Goal: Task Accomplishment & Management: Manage account settings

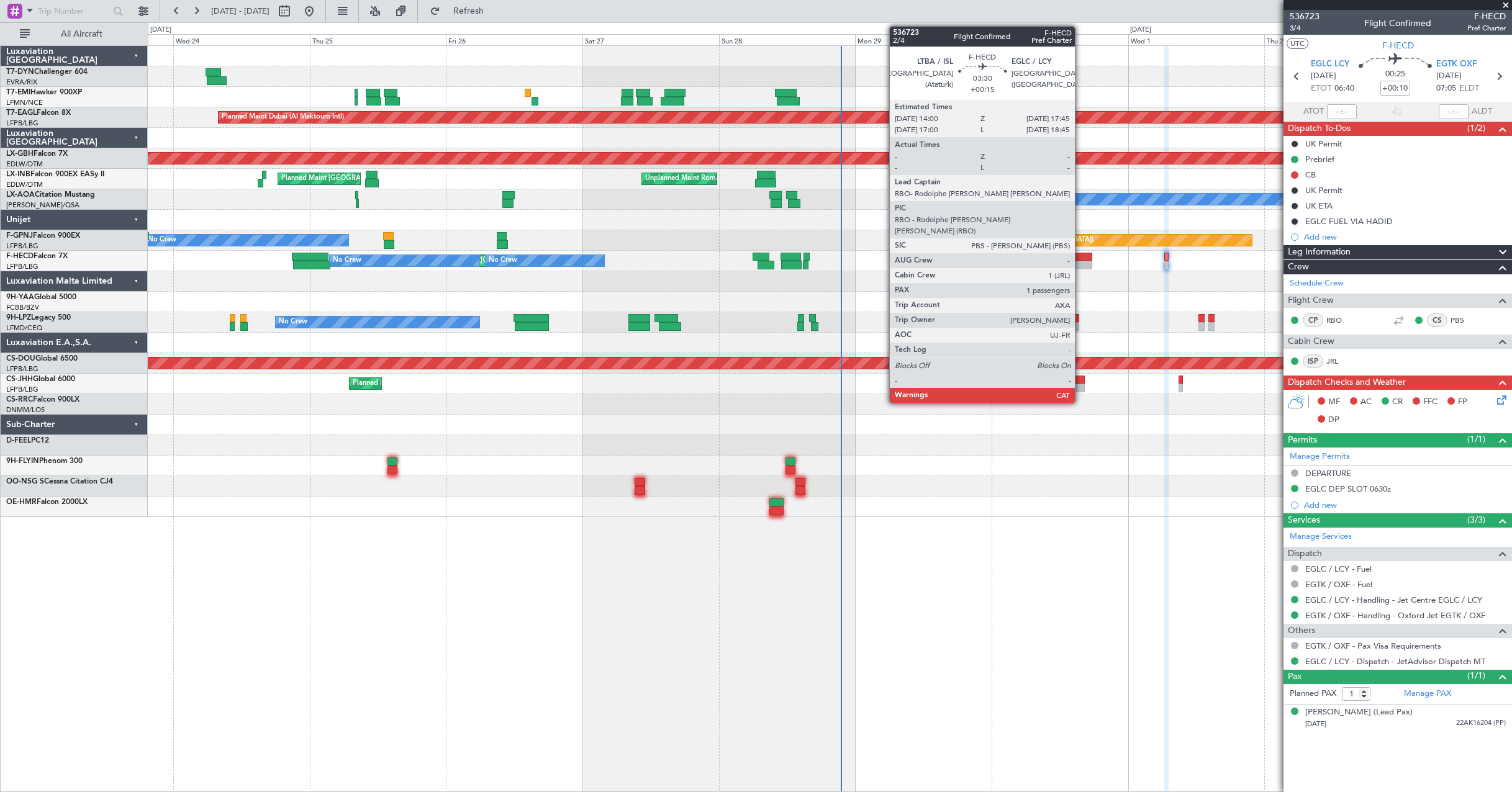
click at [1080, 260] on div at bounding box center [1082, 257] width 22 height 8
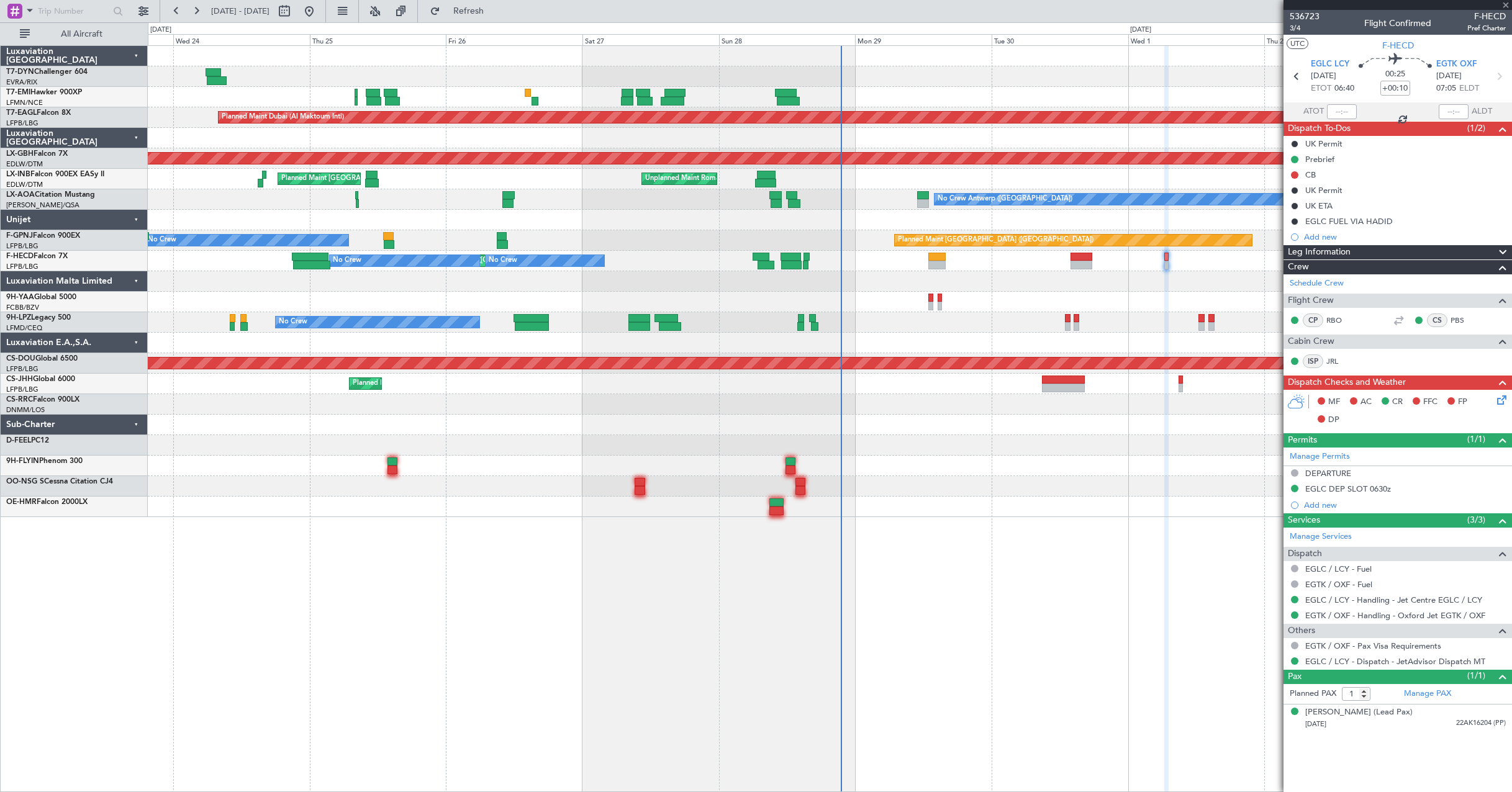
type input "+00:15"
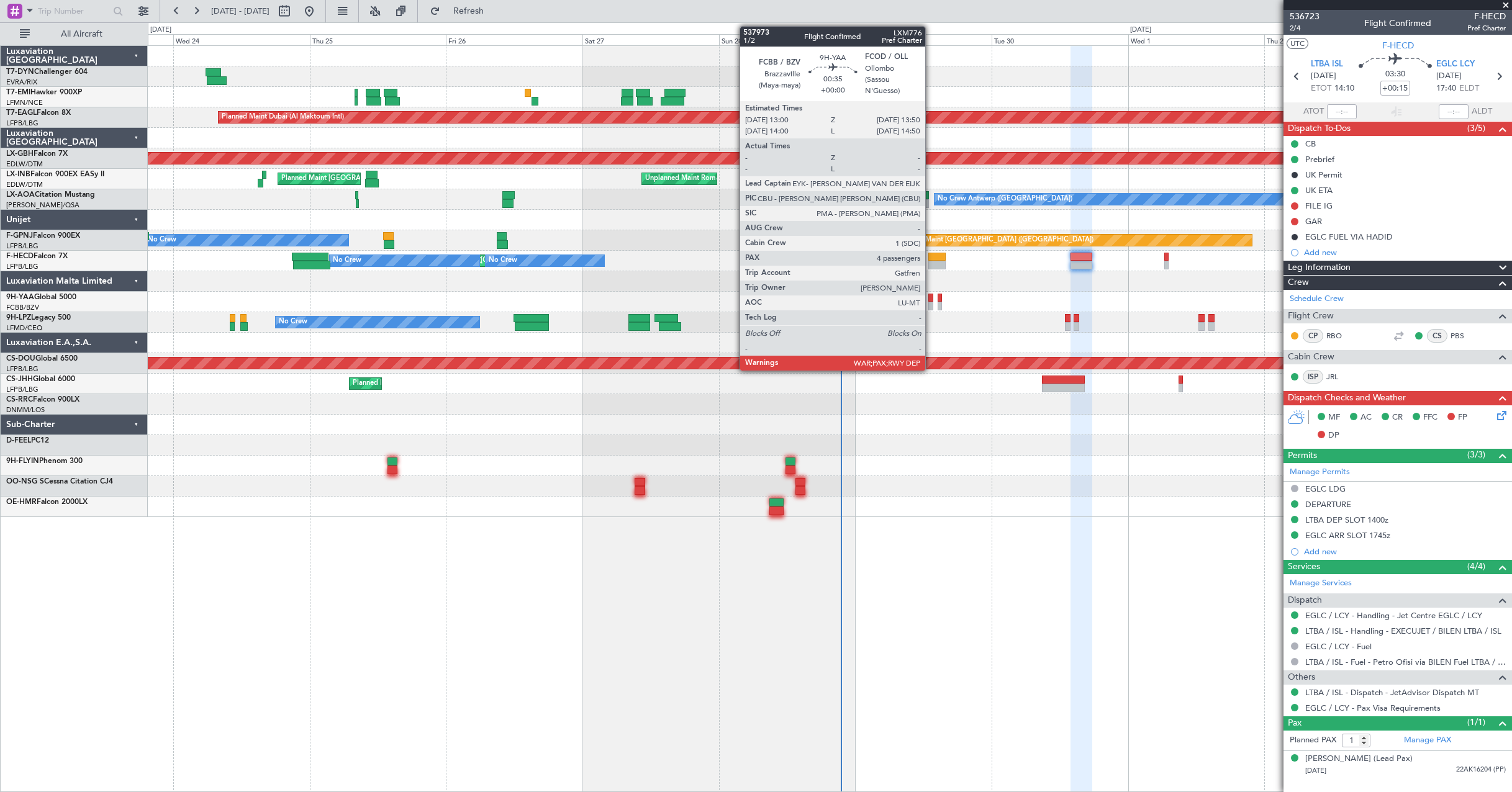
click at [931, 295] on div at bounding box center [931, 298] width 5 height 8
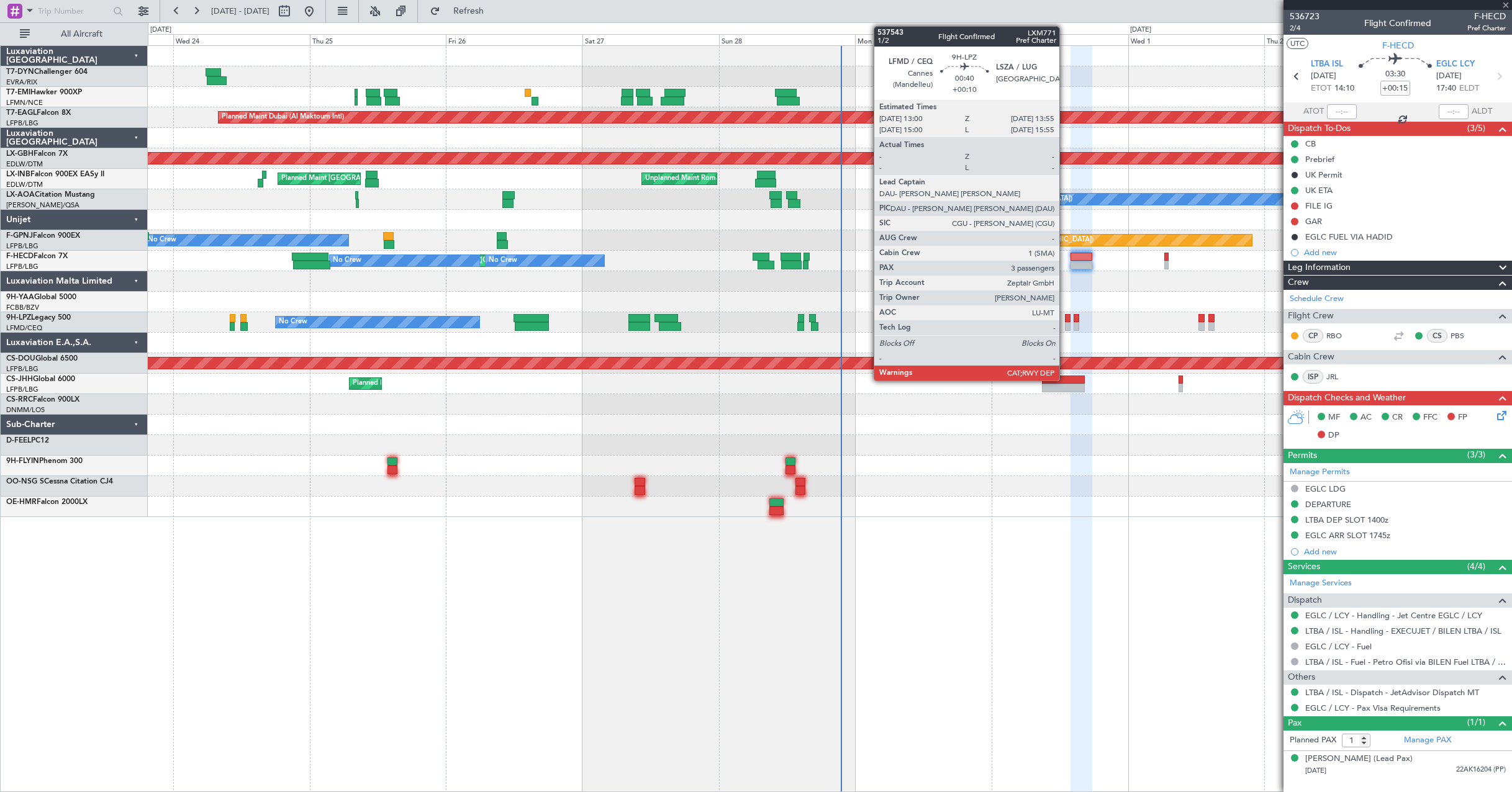
type input "4"
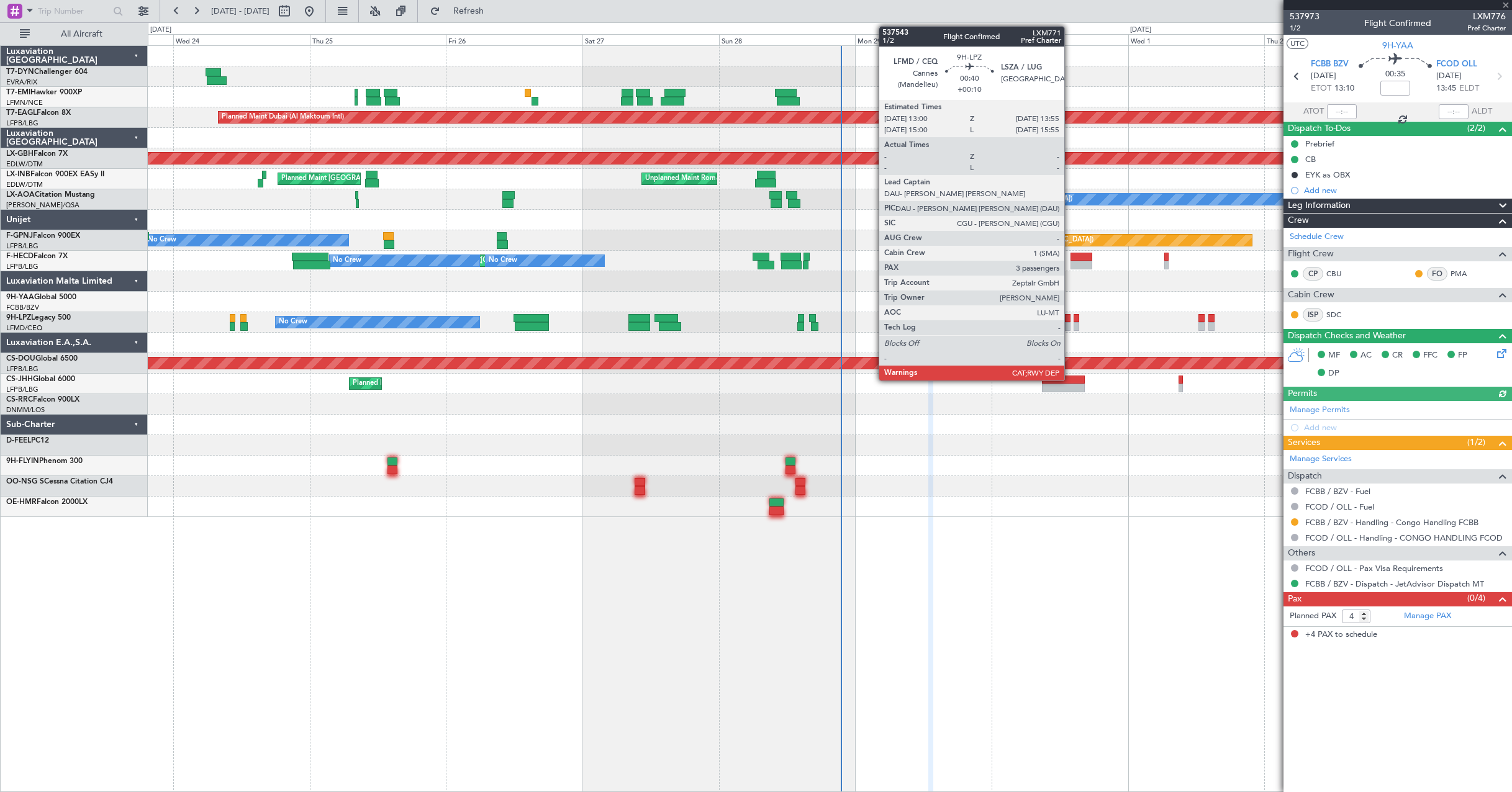
click at [1070, 324] on div at bounding box center [1068, 326] width 6 height 8
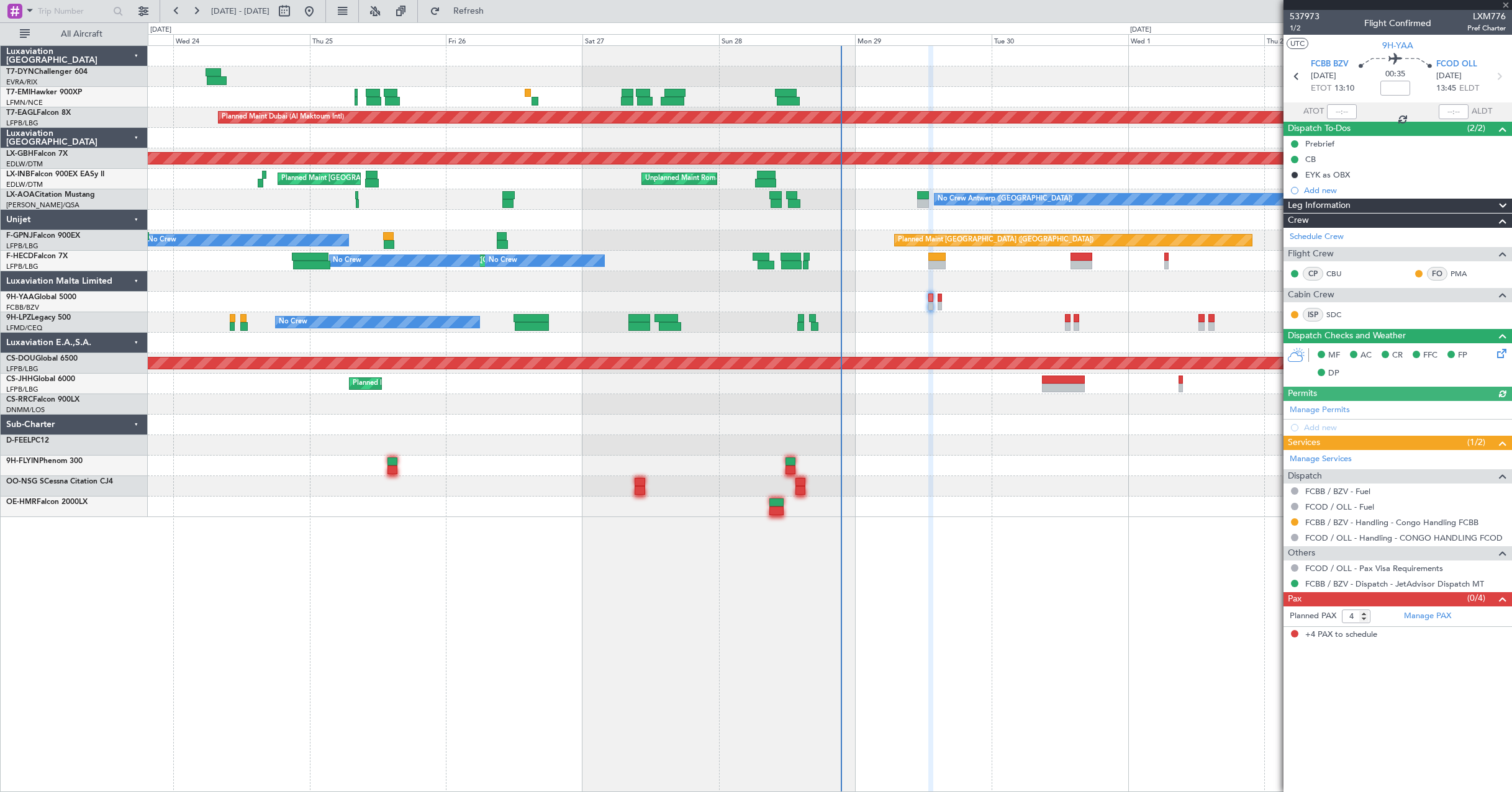
type input "+00:10"
type input "3"
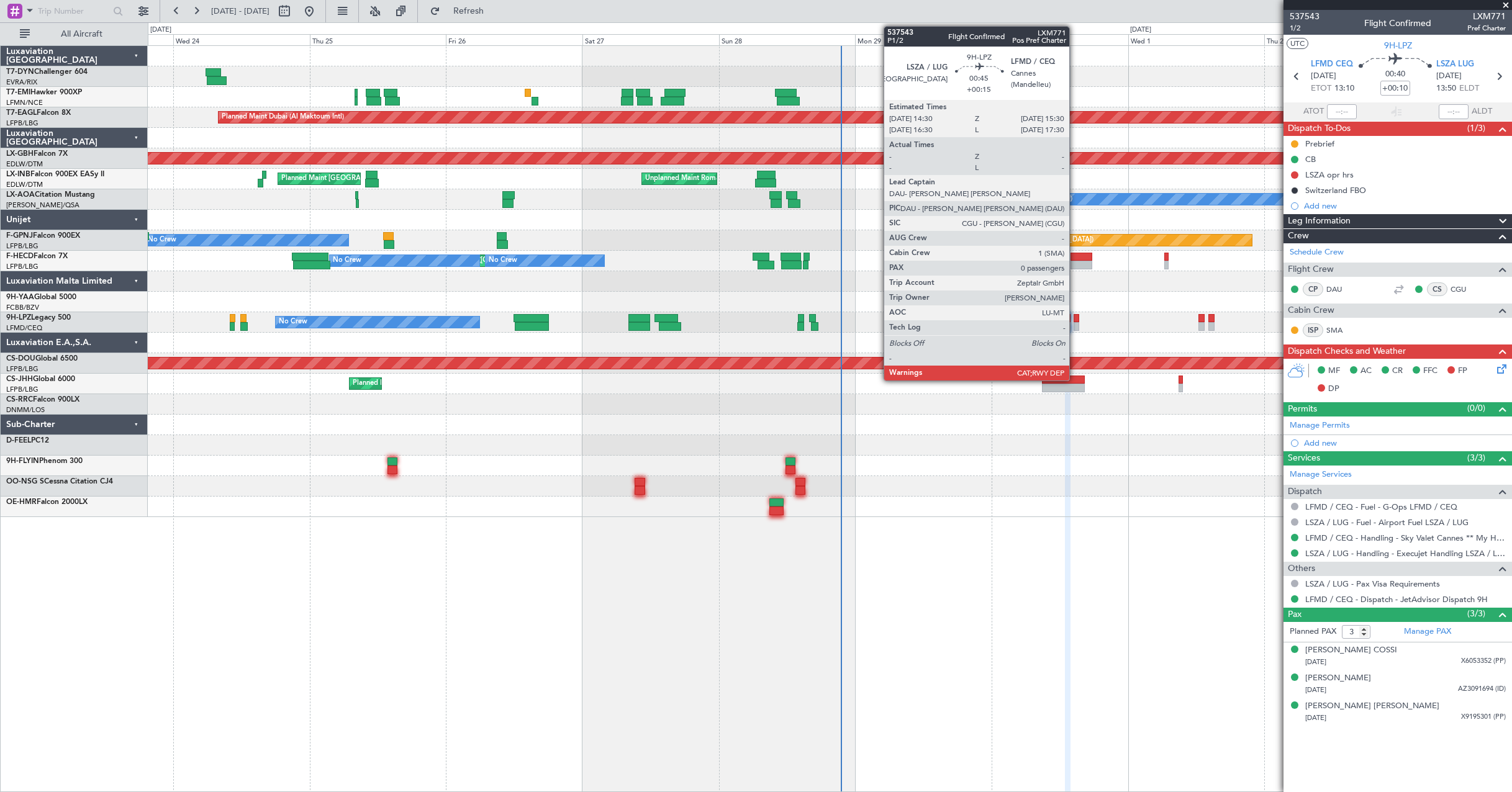
click at [1075, 316] on div at bounding box center [1076, 319] width 6 height 8
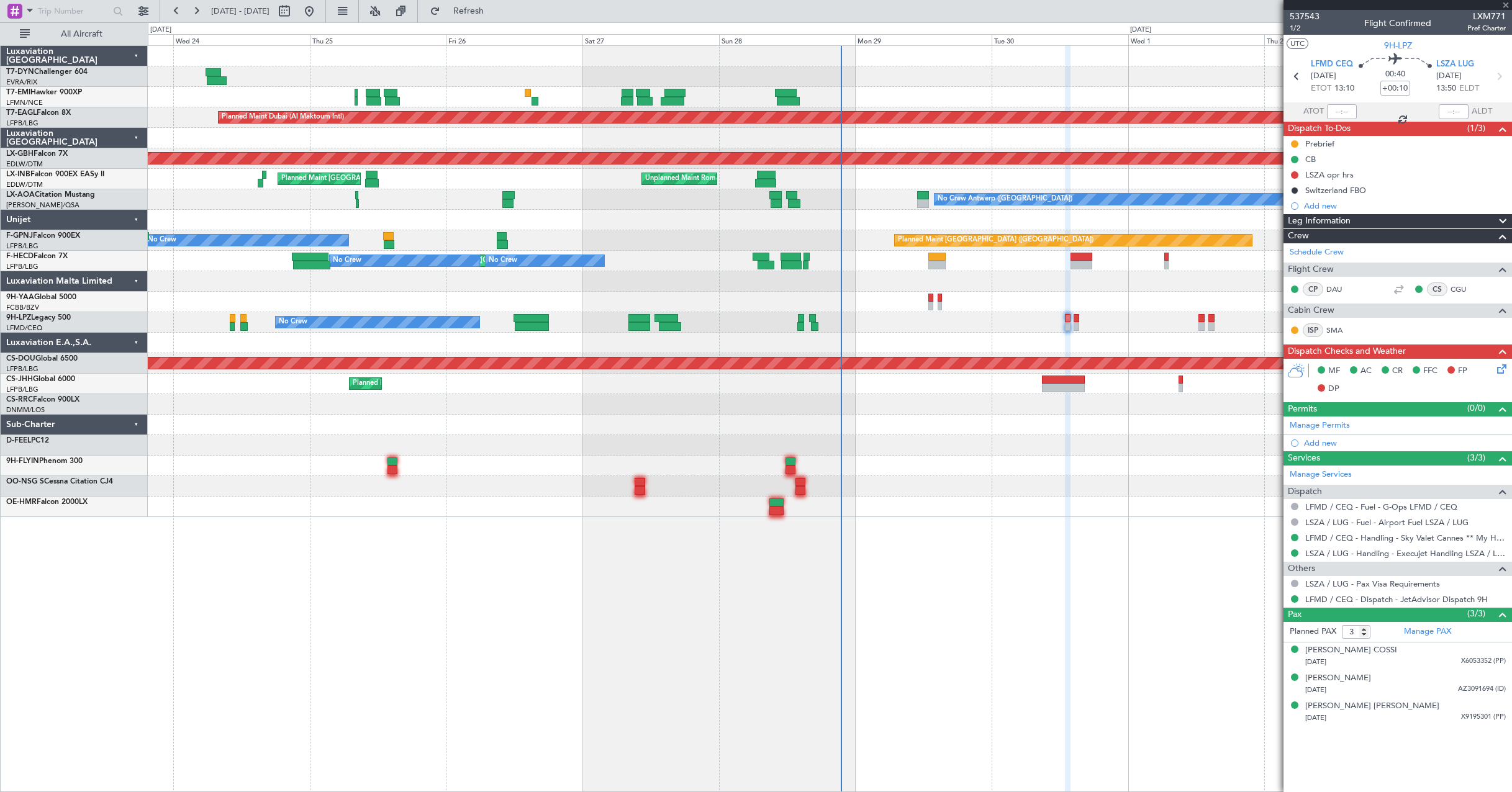
type input "+00:15"
type input "0"
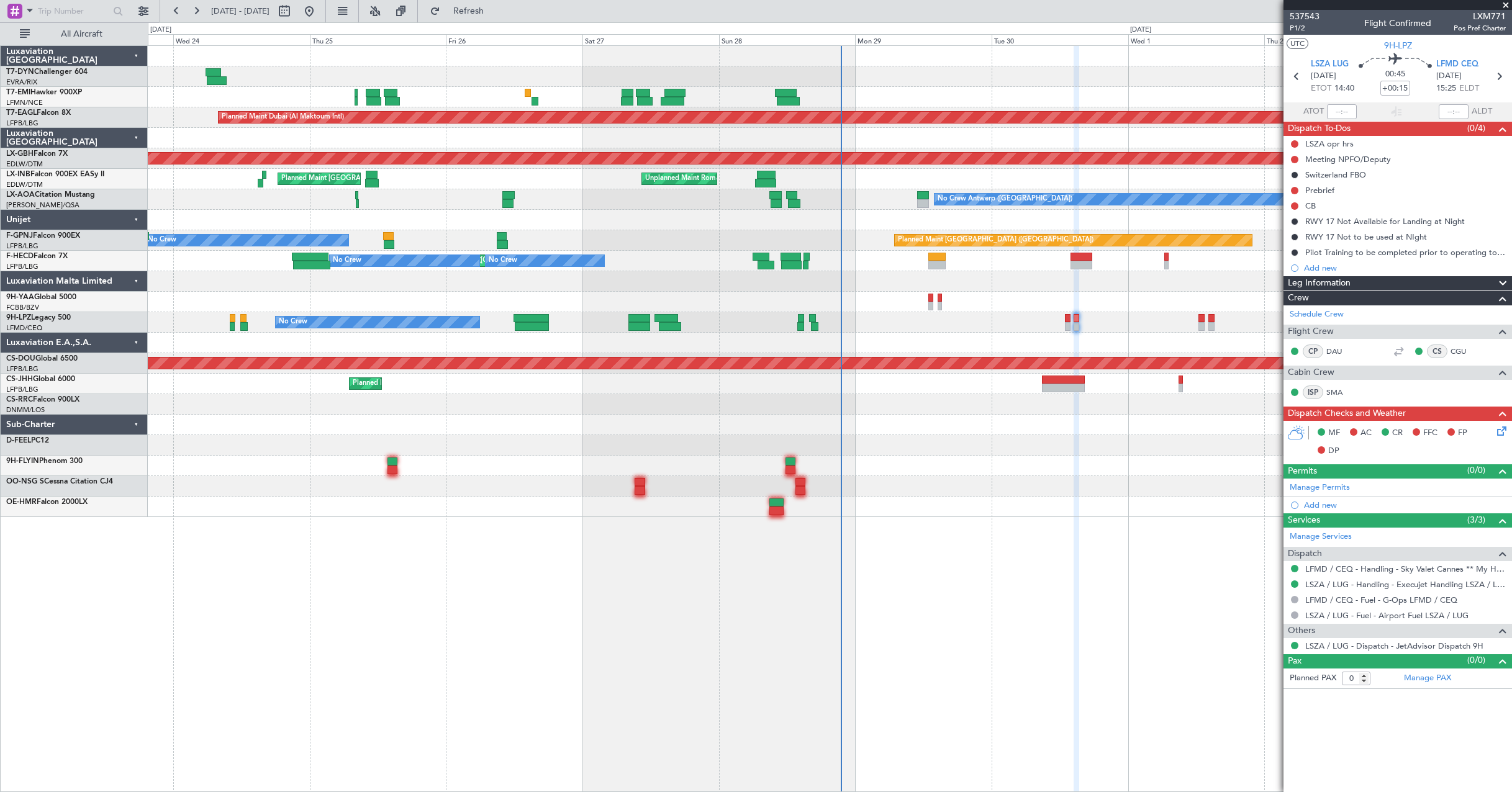
click at [1504, 434] on icon at bounding box center [1499, 429] width 10 height 10
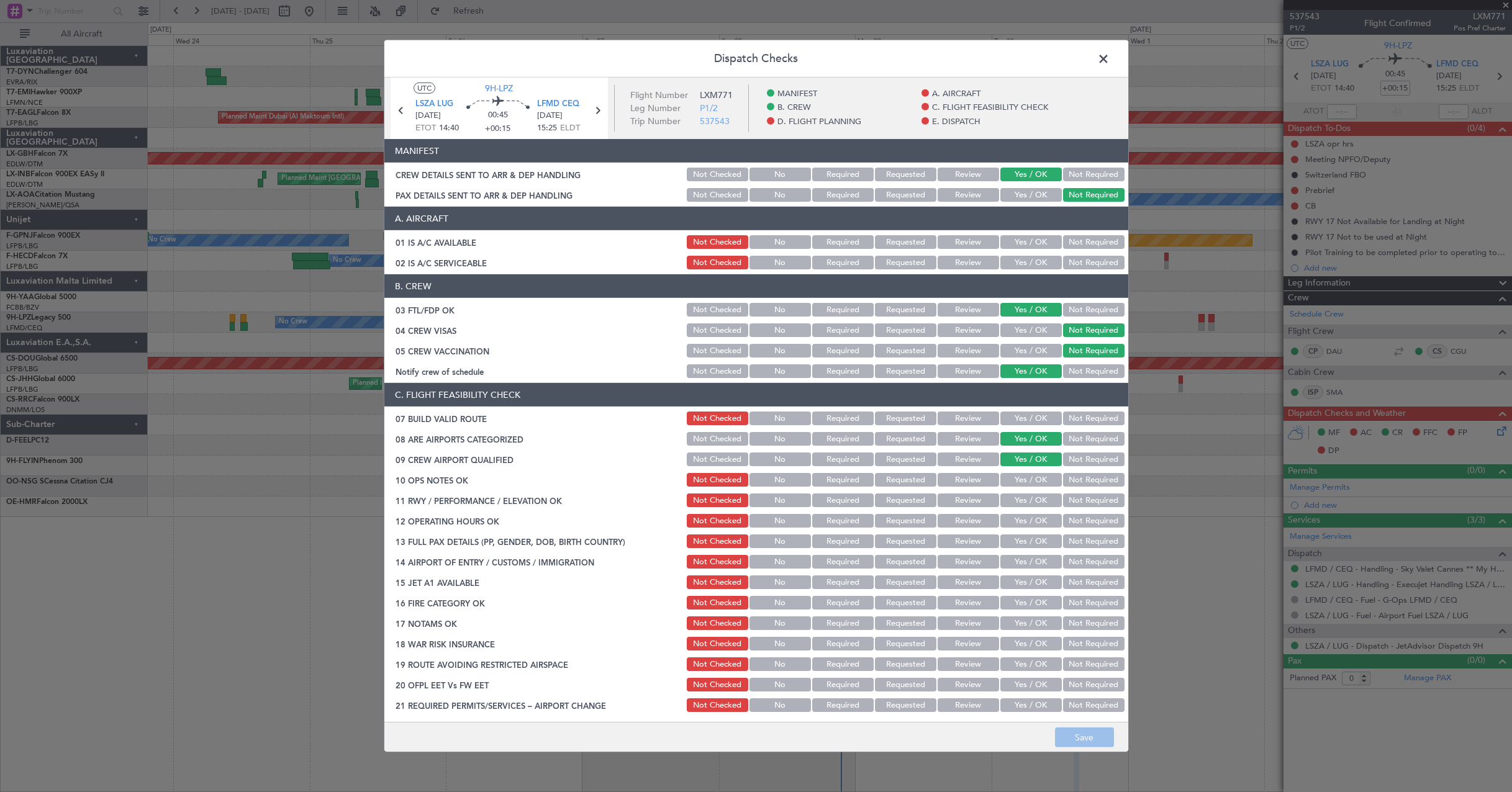
click at [1110, 58] on span at bounding box center [1110, 62] width 0 height 25
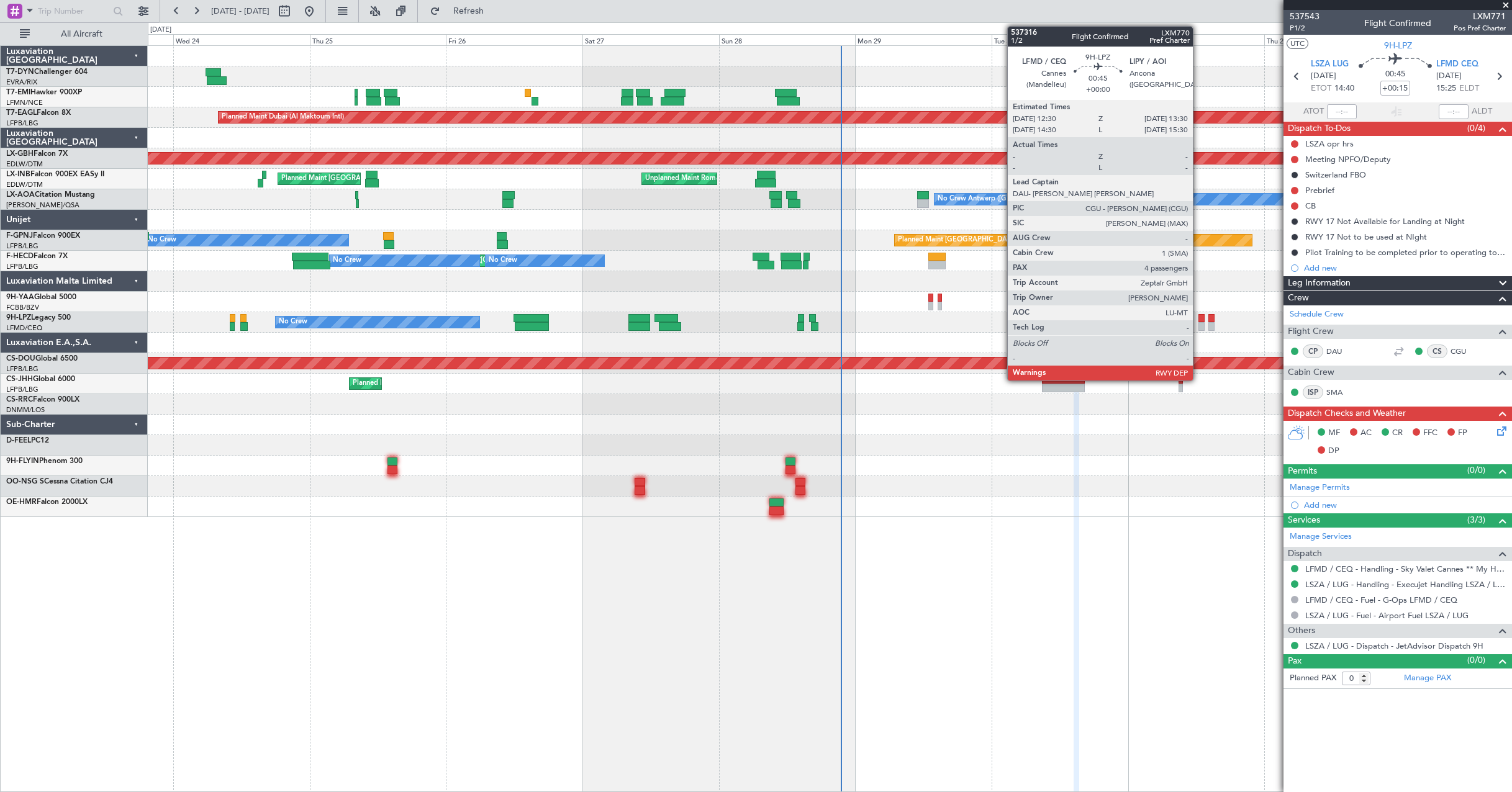
click at [1199, 319] on div at bounding box center [1201, 319] width 6 height 8
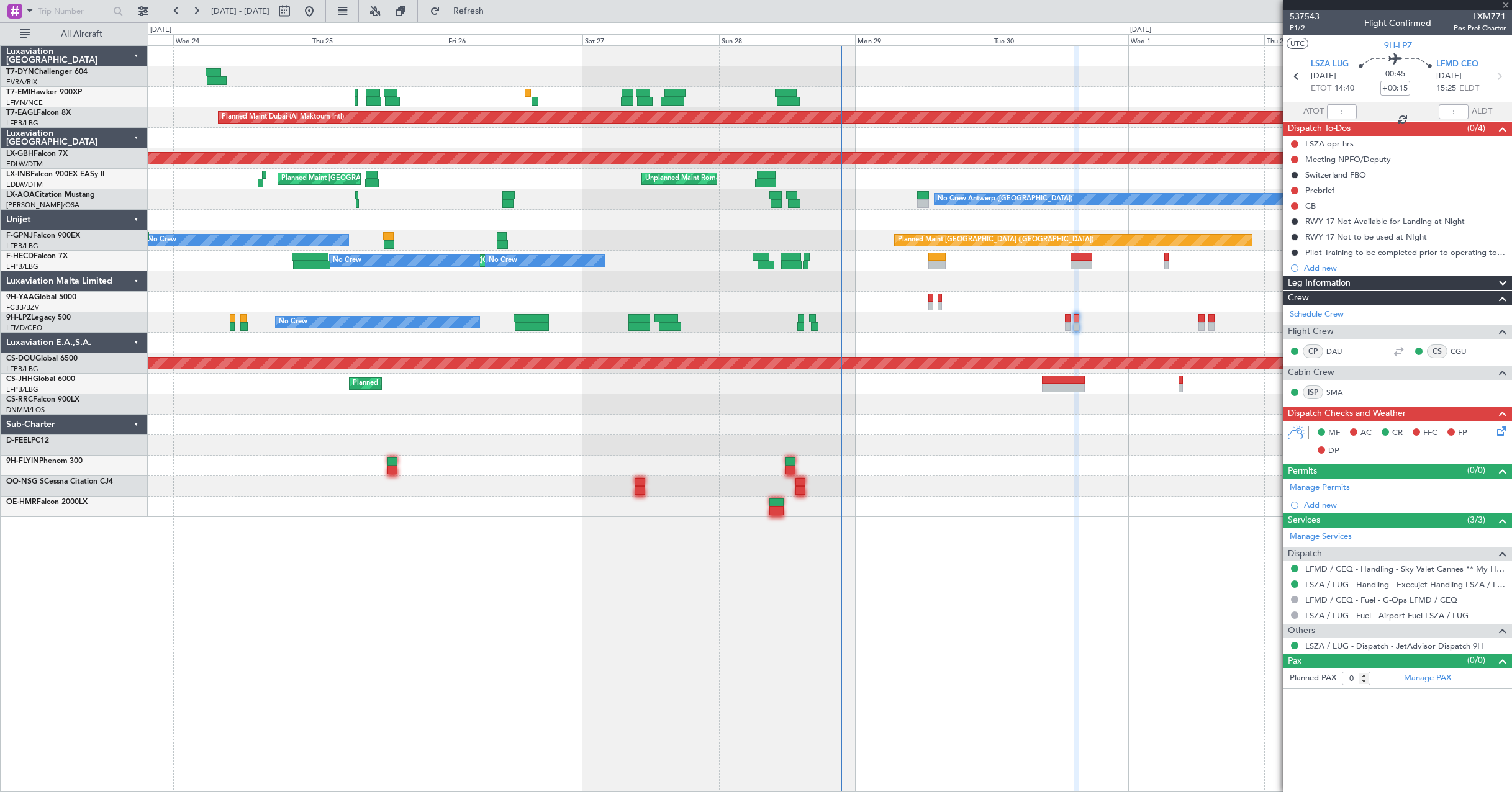
type input "4"
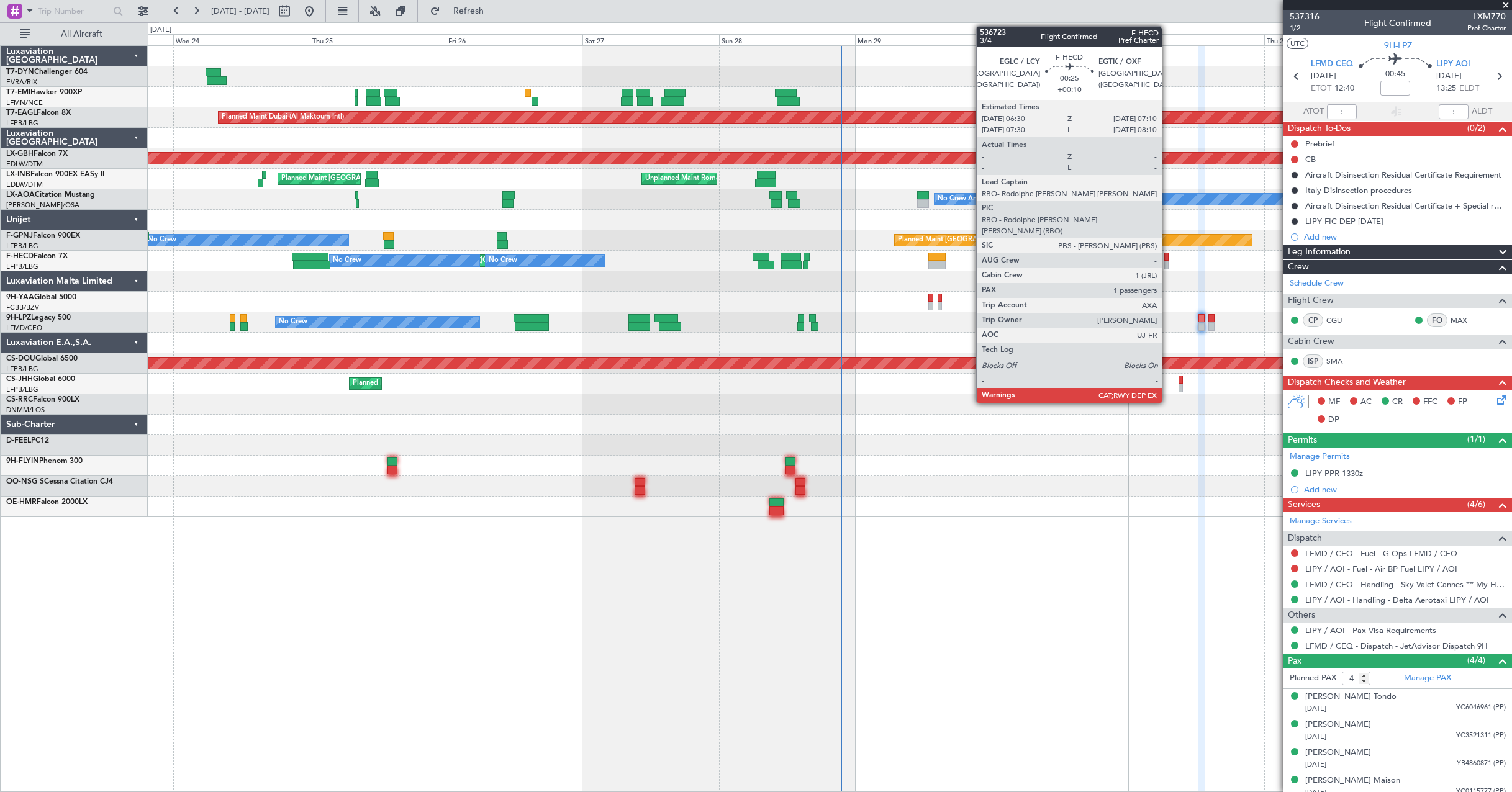
click at [1167, 257] on div at bounding box center [1166, 257] width 4 height 8
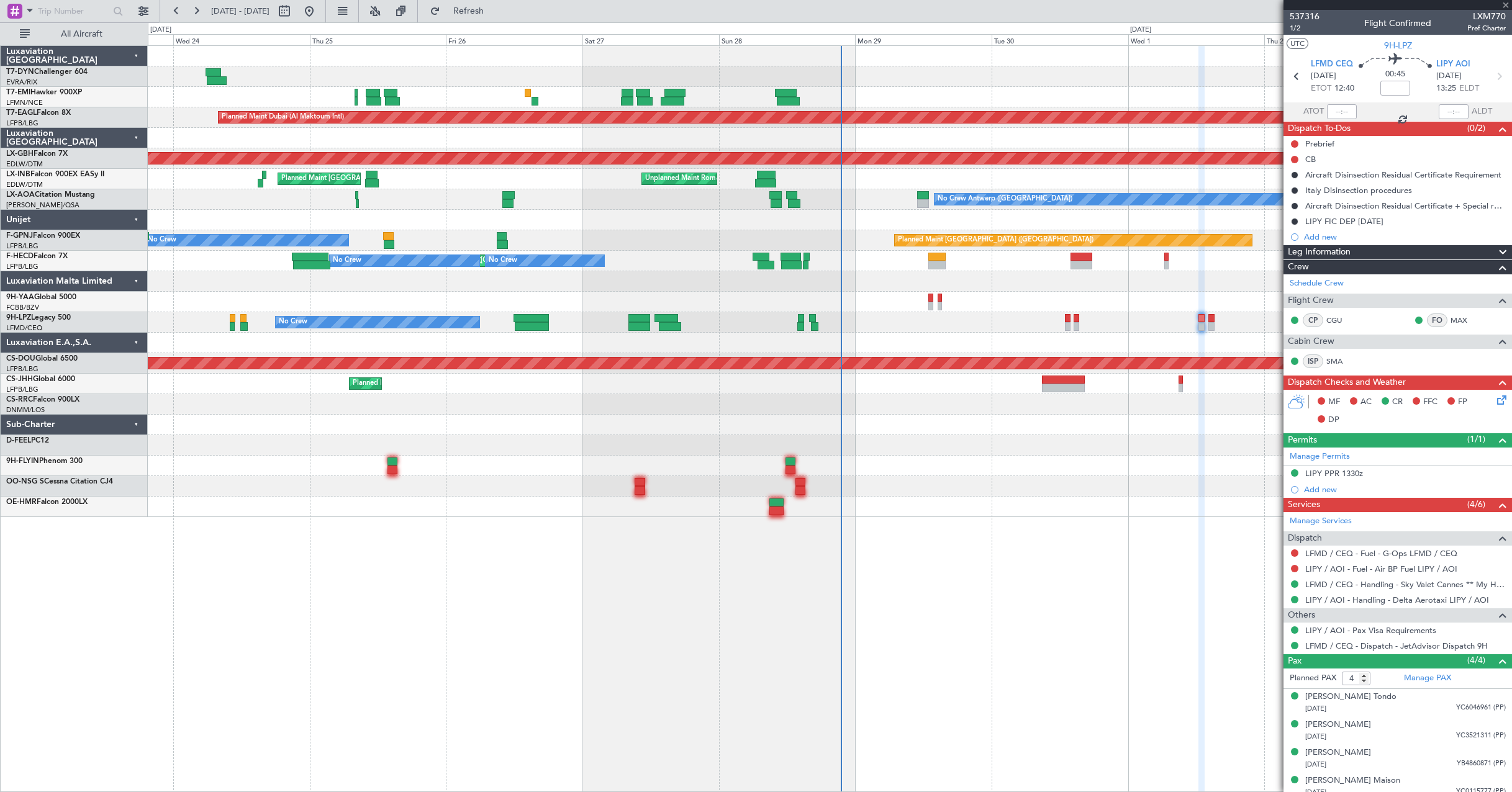
type input "+00:10"
type input "1"
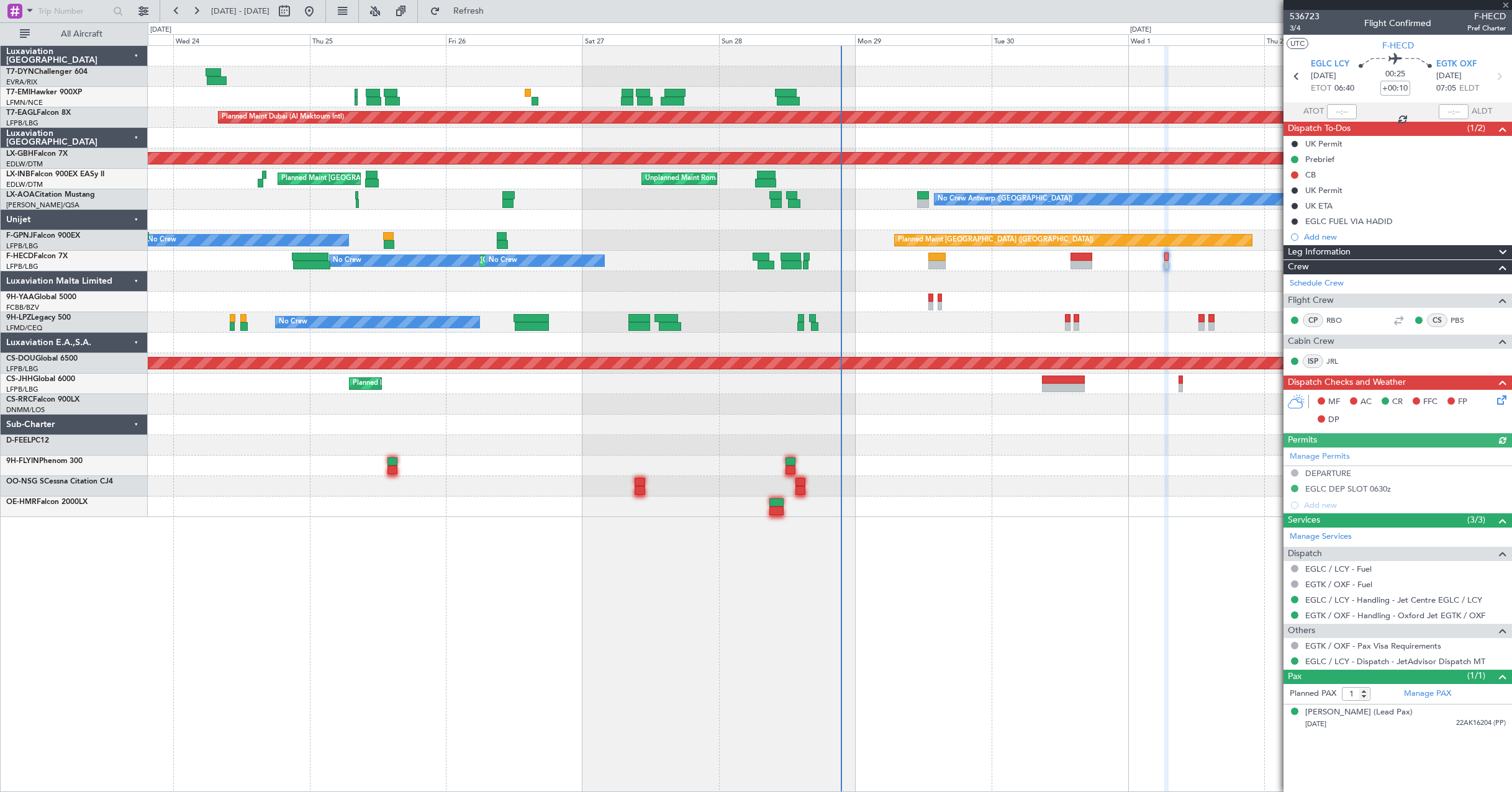
click at [1136, 267] on div "Planned Maint [GEOGRAPHIC_DATA] ([GEOGRAPHIC_DATA]) No Crew No Crew No Crew - -…" at bounding box center [830, 261] width 1364 height 20
click at [1294, 29] on span "3/4" at bounding box center [1304, 28] width 30 height 11
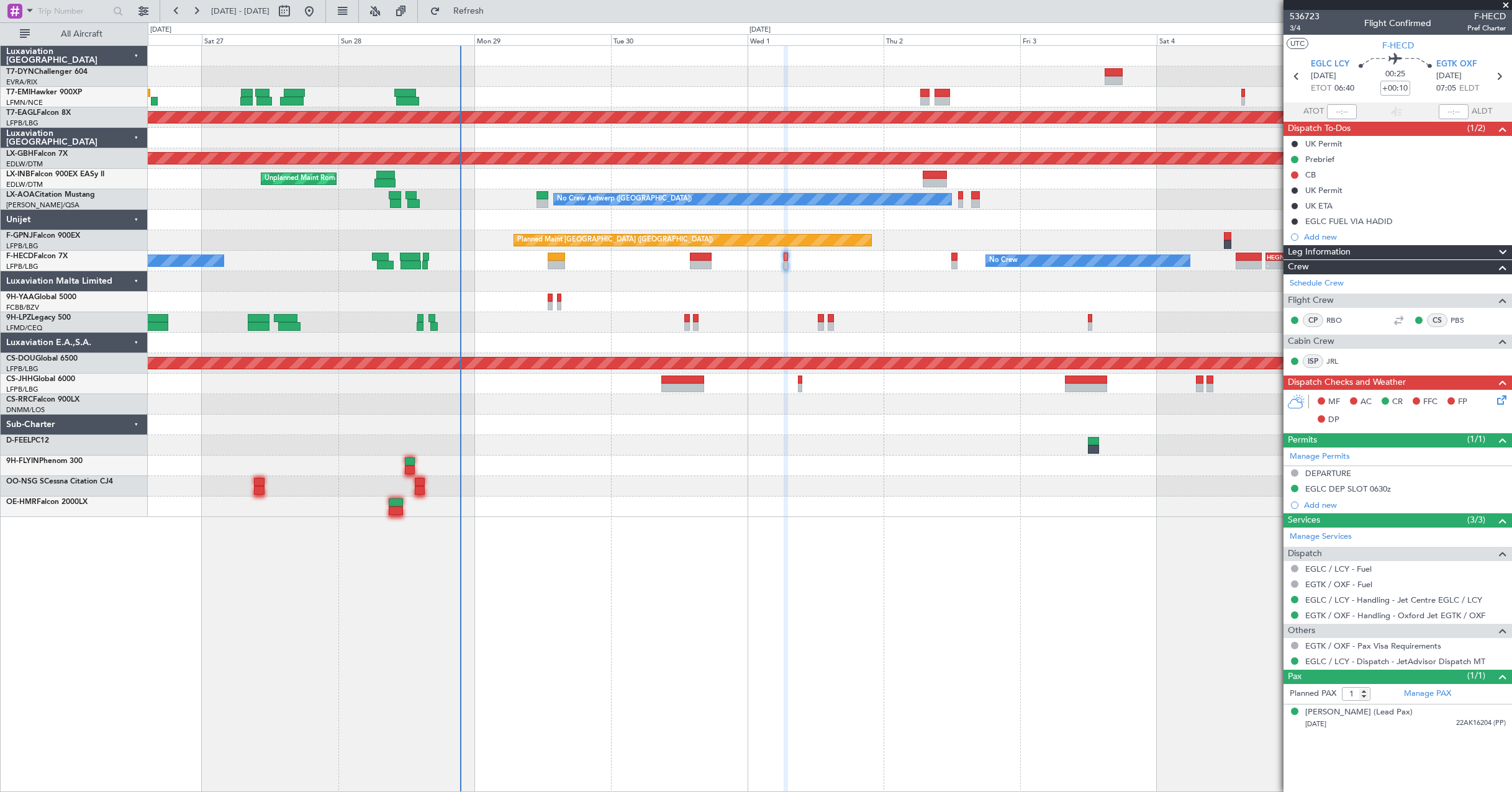
click at [819, 331] on div "No Crew" at bounding box center [830, 322] width 1364 height 20
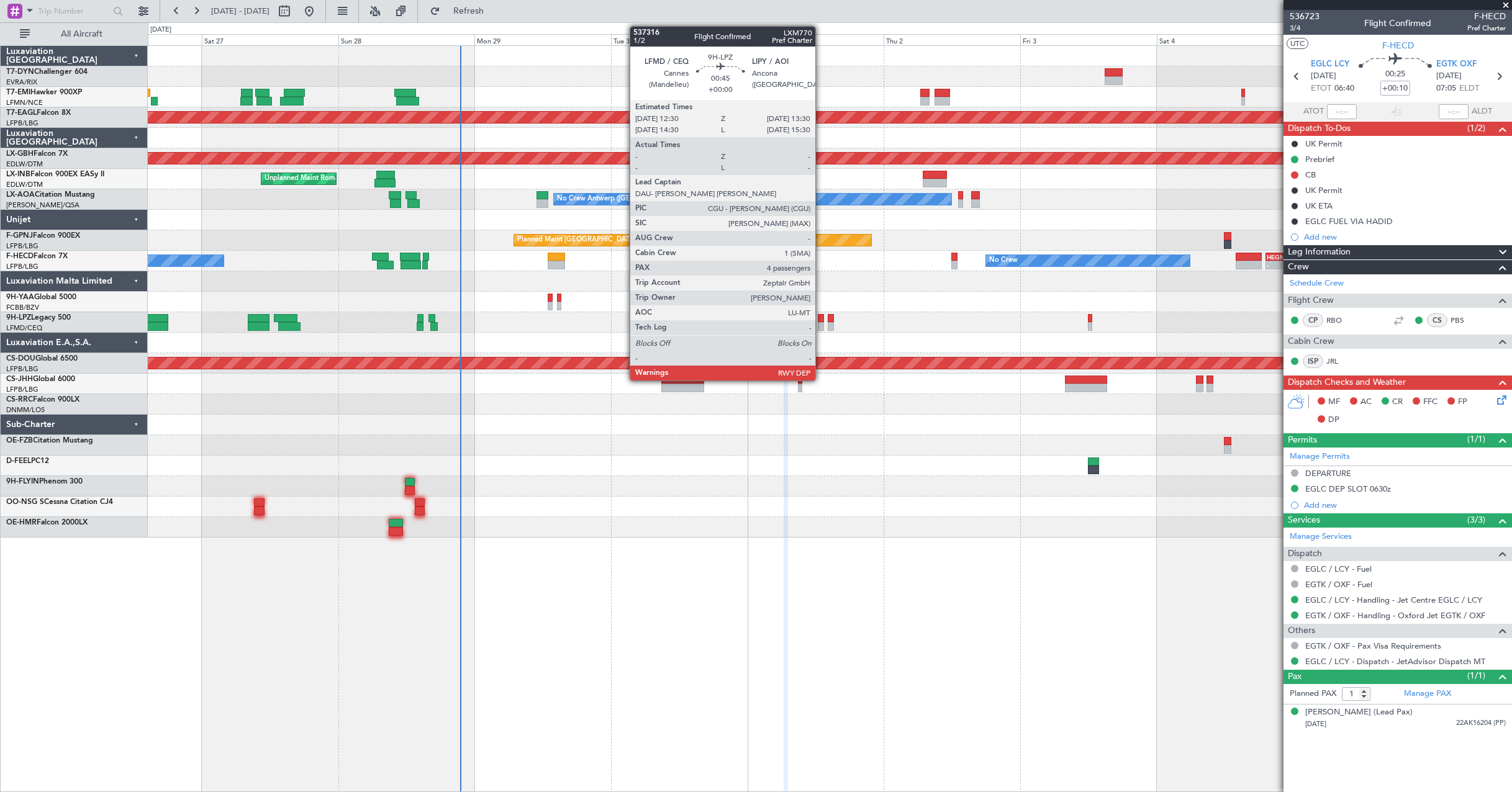
click at [821, 320] on div at bounding box center [820, 319] width 6 height 8
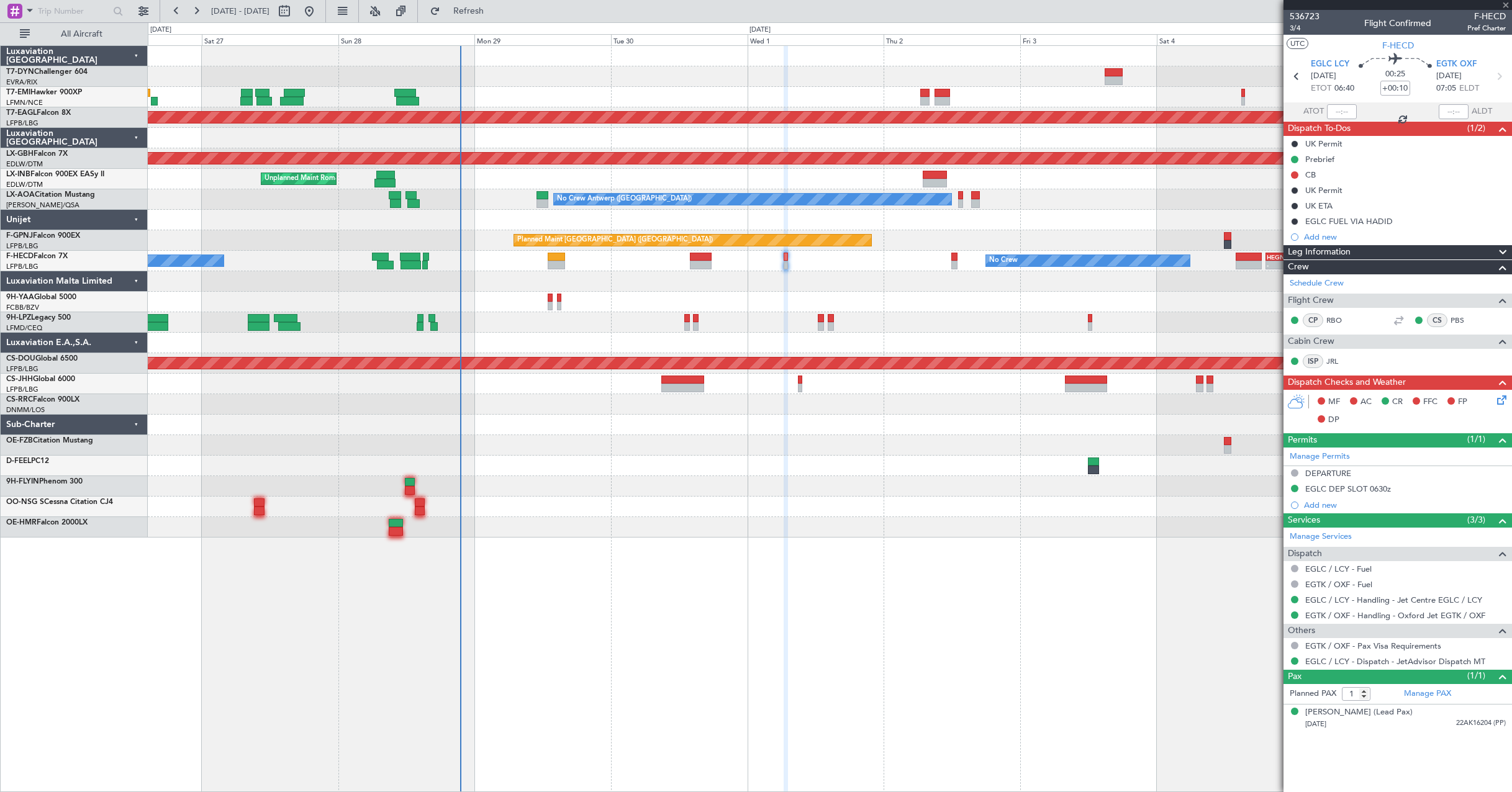
type input "4"
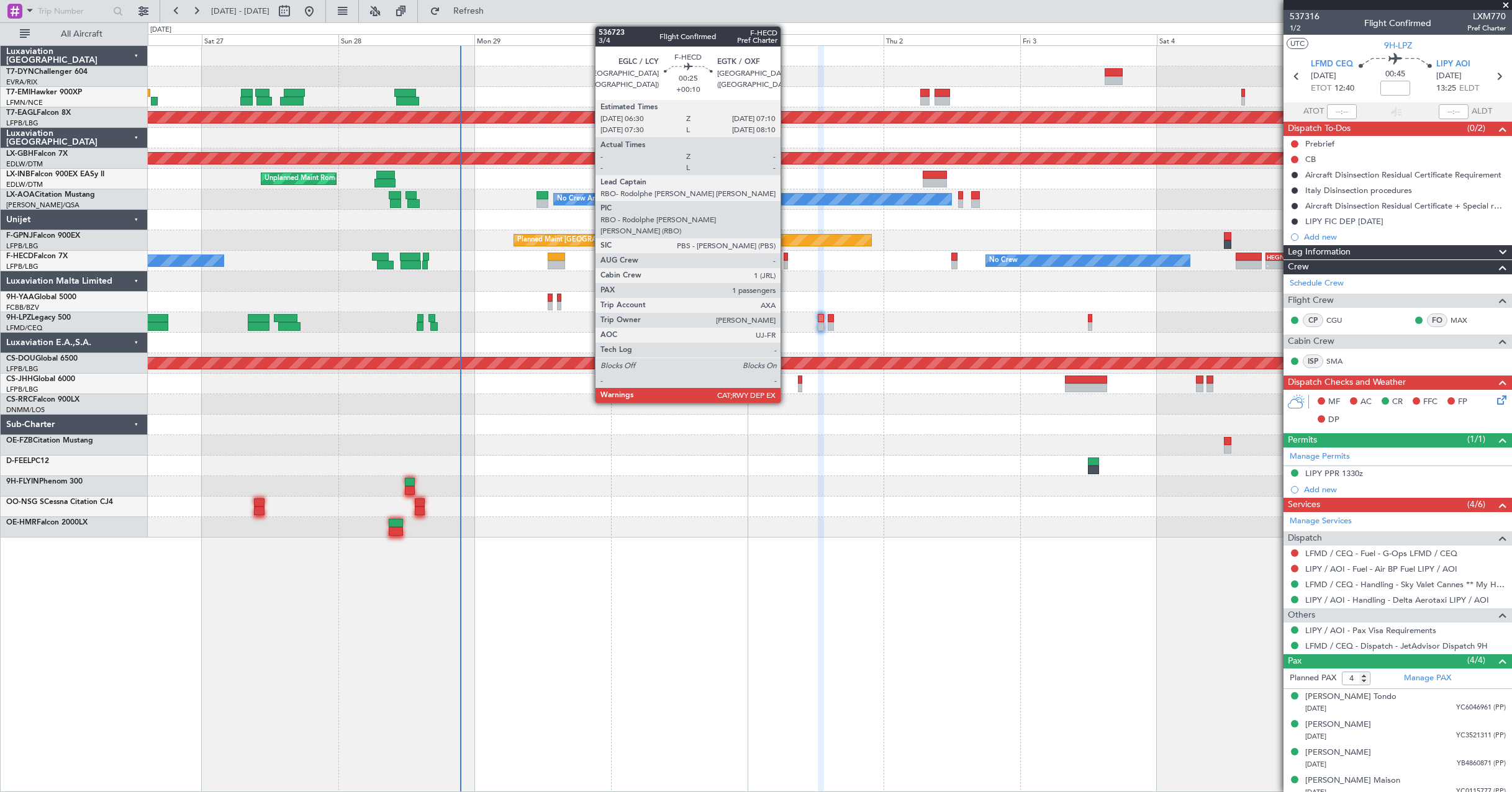
click at [787, 255] on div at bounding box center [786, 257] width 4 height 8
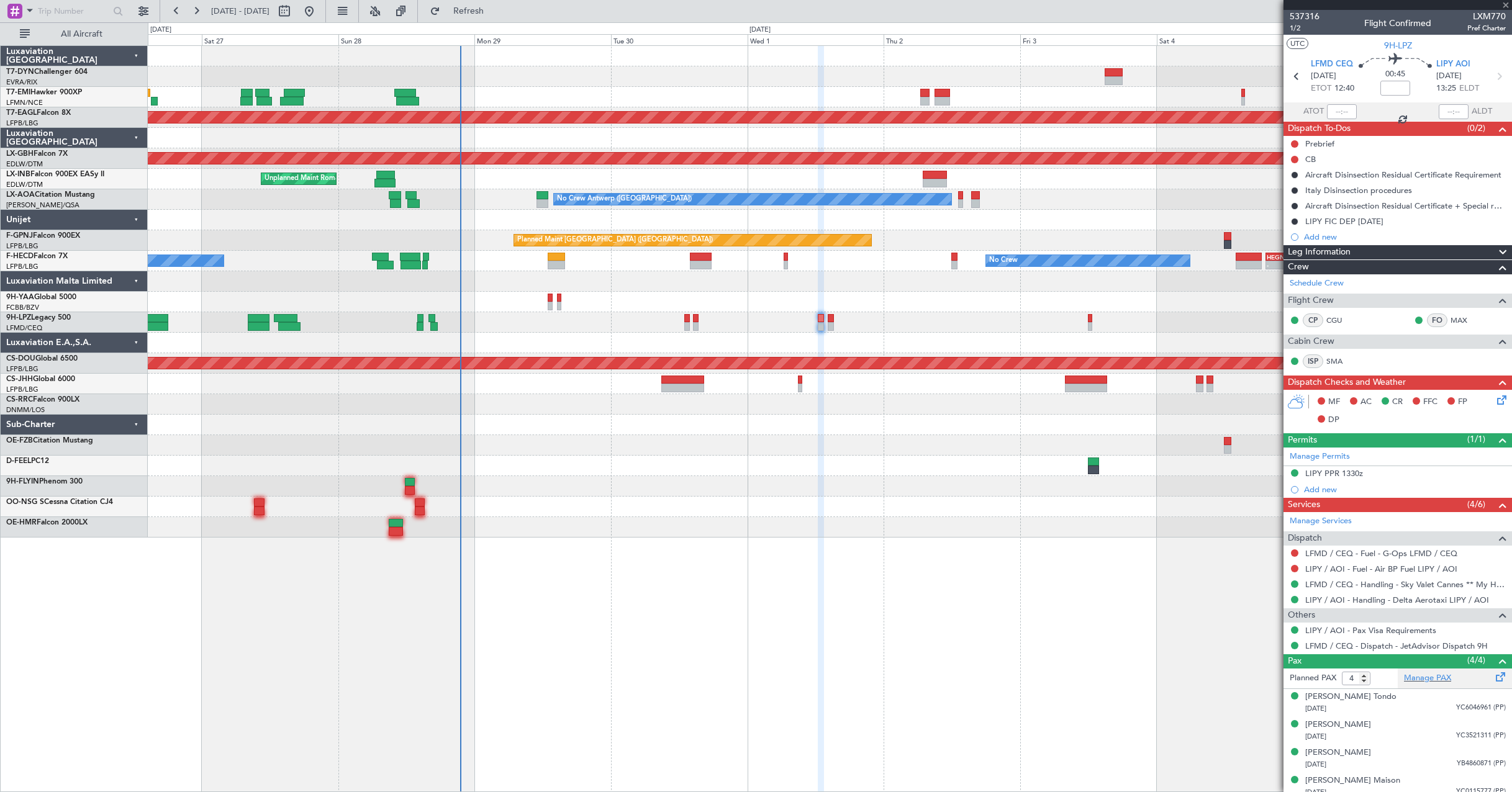
type input "+00:10"
type input "1"
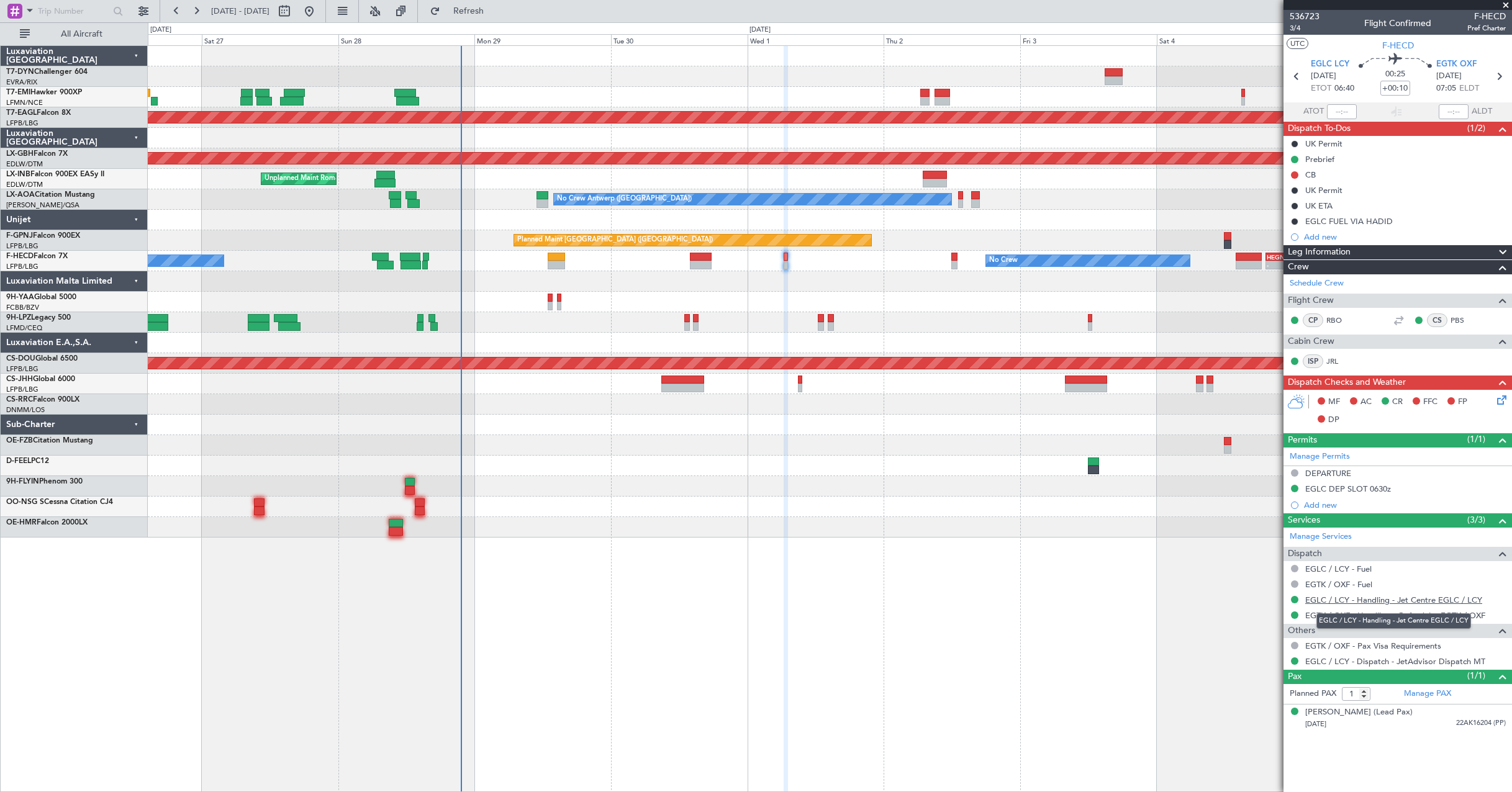
click at [1394, 597] on link "EGLC / LCY - Handling - Jet Centre EGLC / LCY" at bounding box center [1394, 600] width 177 height 11
click at [1348, 616] on link "EGTK / OXF - Handling - Oxford Jet EGTK / OXF" at bounding box center [1395, 616] width 180 height 11
click at [1502, 401] on icon at bounding box center [1499, 398] width 10 height 10
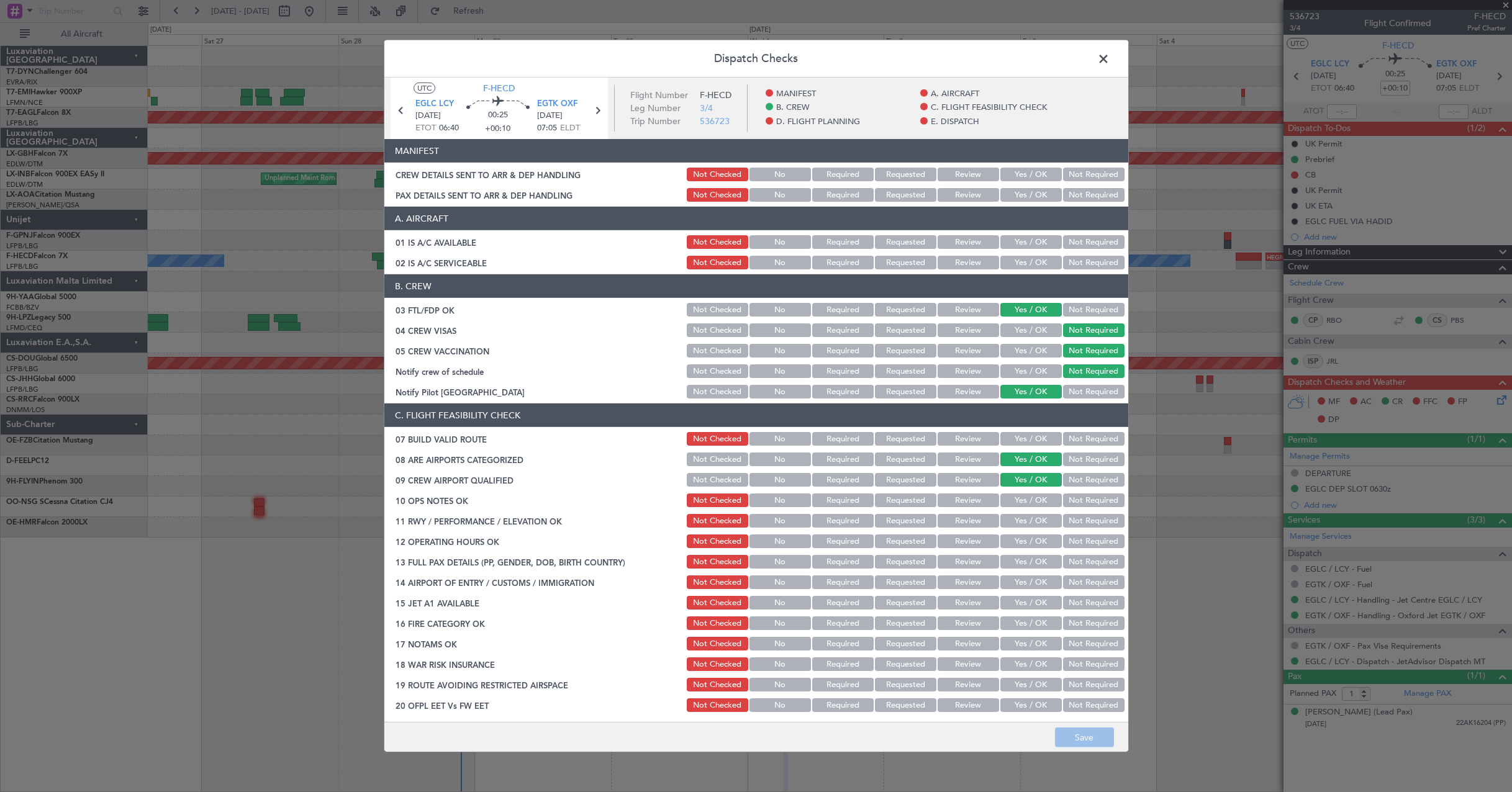
click at [1025, 172] on button "Yes / OK" at bounding box center [1031, 174] width 61 height 13
click at [1025, 198] on button "Yes / OK" at bounding box center [1031, 195] width 61 height 13
click at [1090, 730] on button "Save" at bounding box center [1084, 738] width 59 height 20
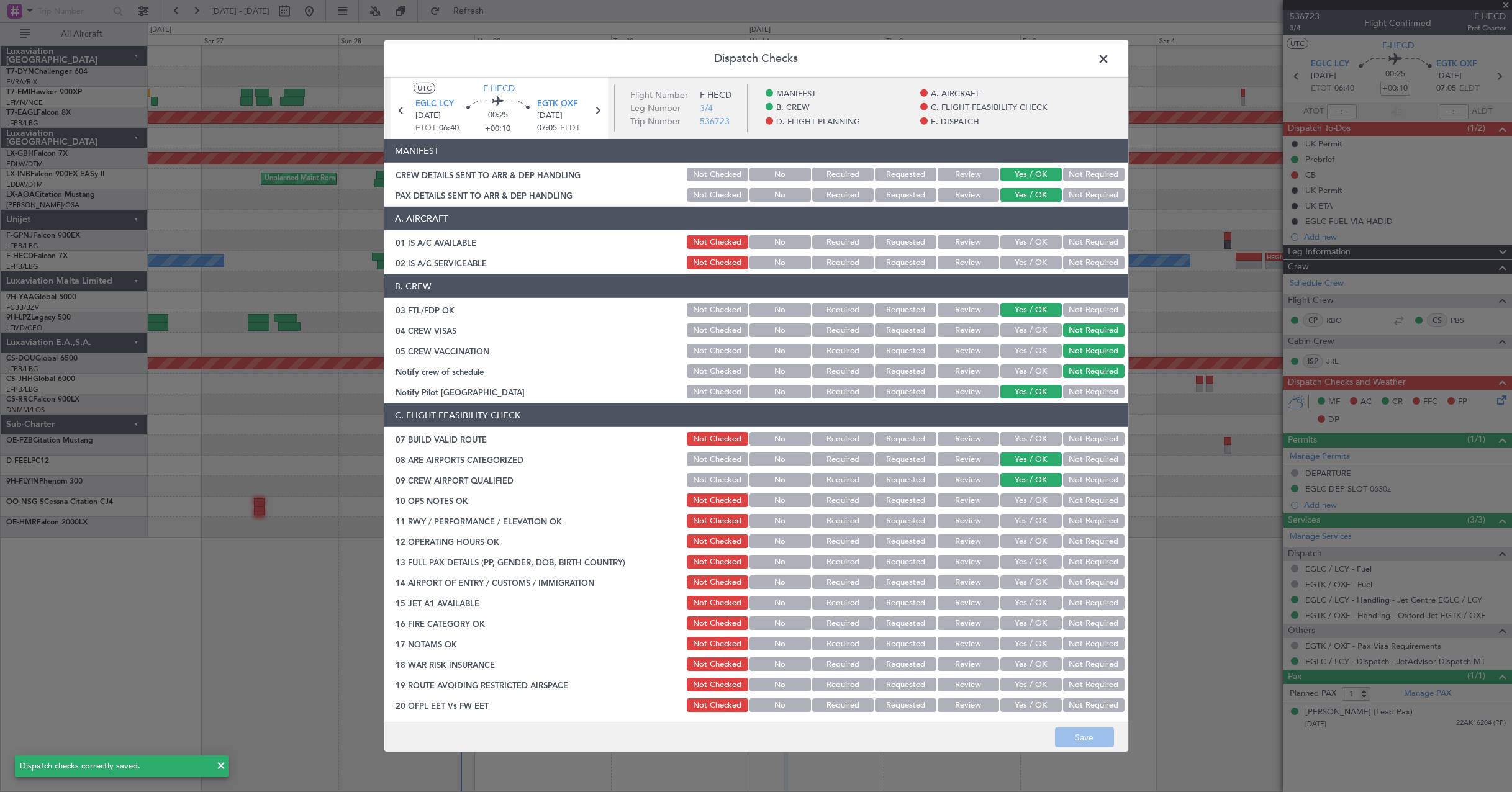
click at [1110, 53] on span at bounding box center [1110, 62] width 0 height 25
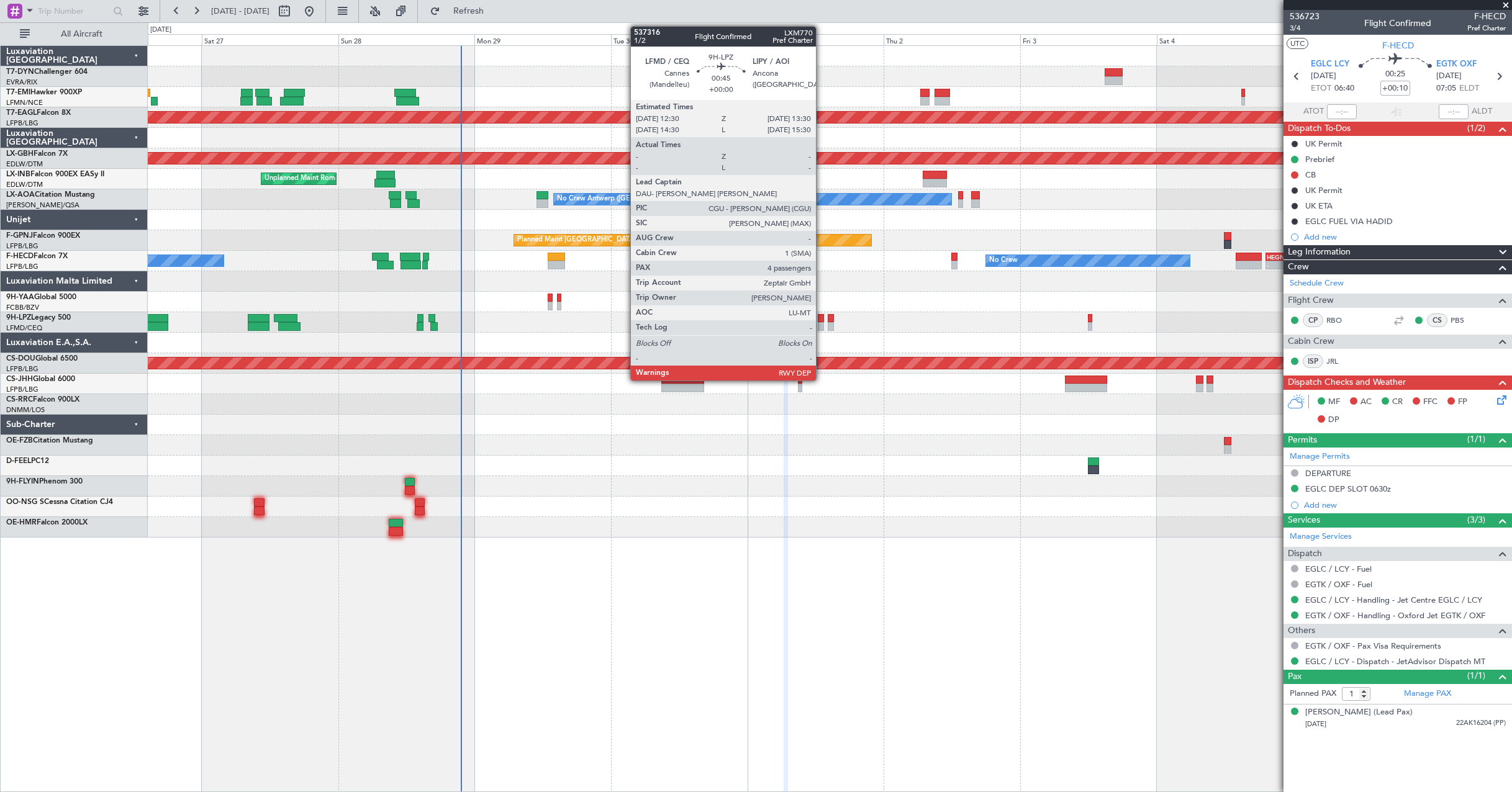
click at [822, 324] on div at bounding box center [820, 326] width 6 height 8
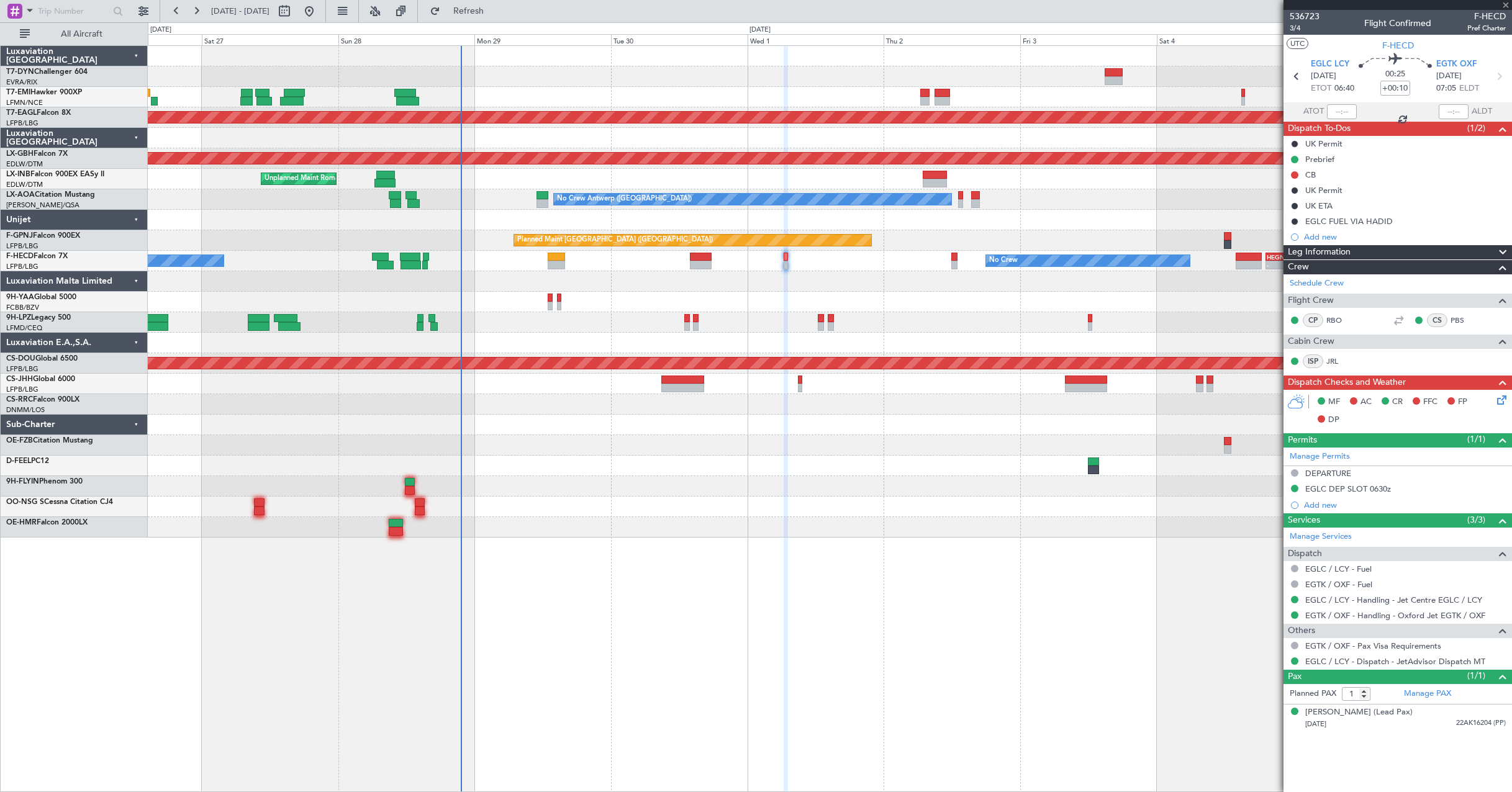
type input "4"
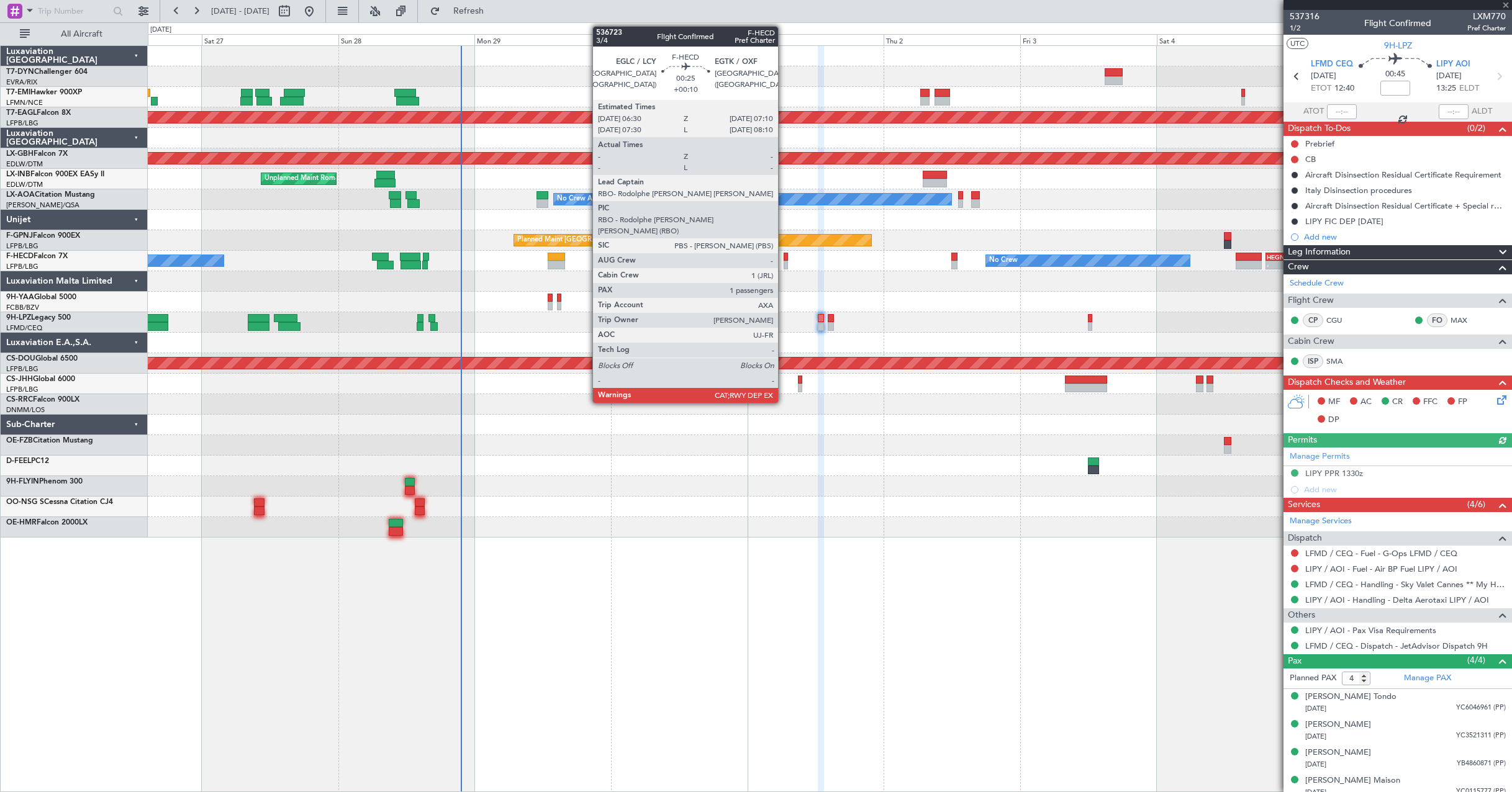
click at [784, 256] on div at bounding box center [786, 257] width 4 height 8
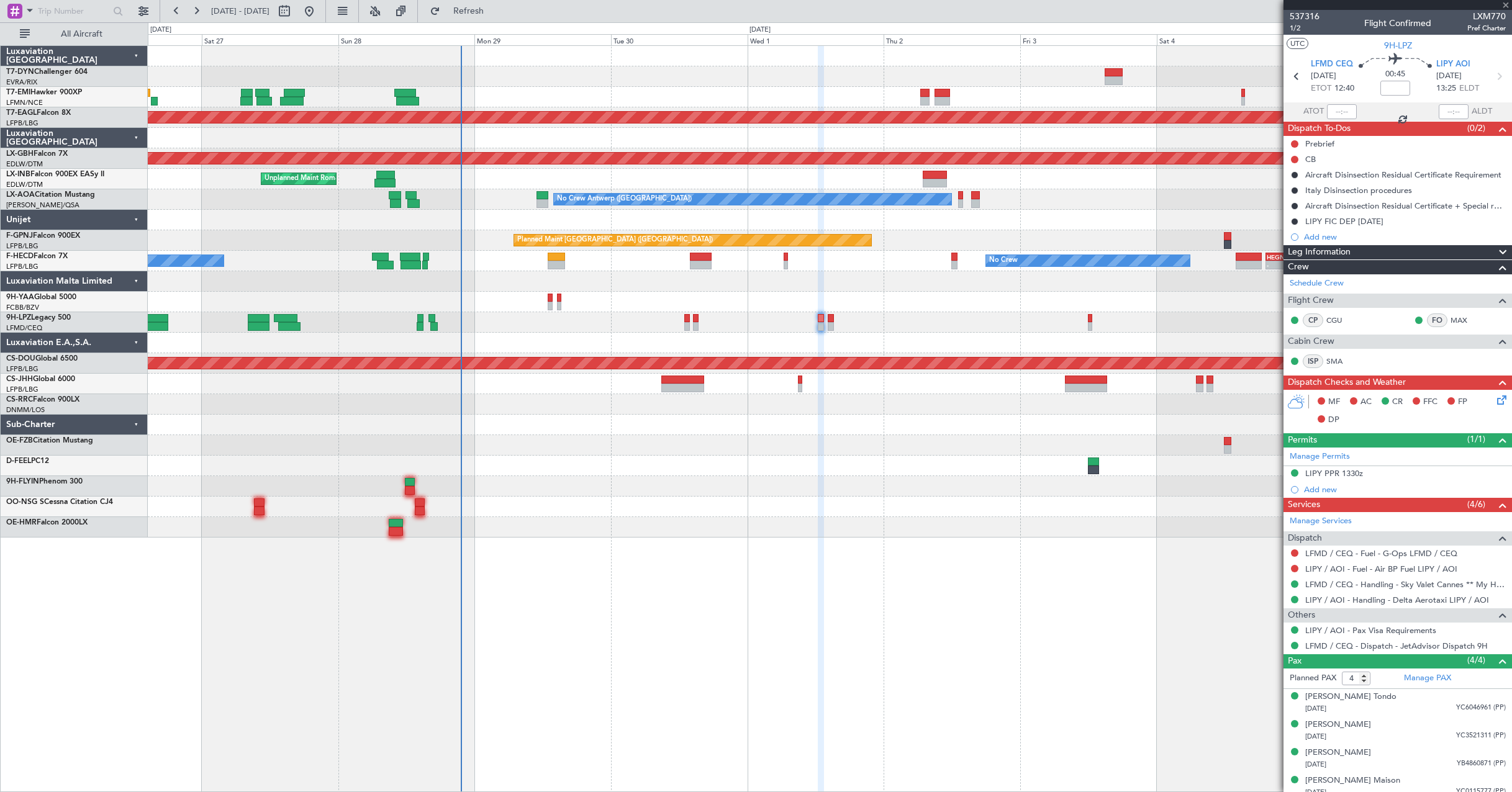
type input "+00:10"
type input "1"
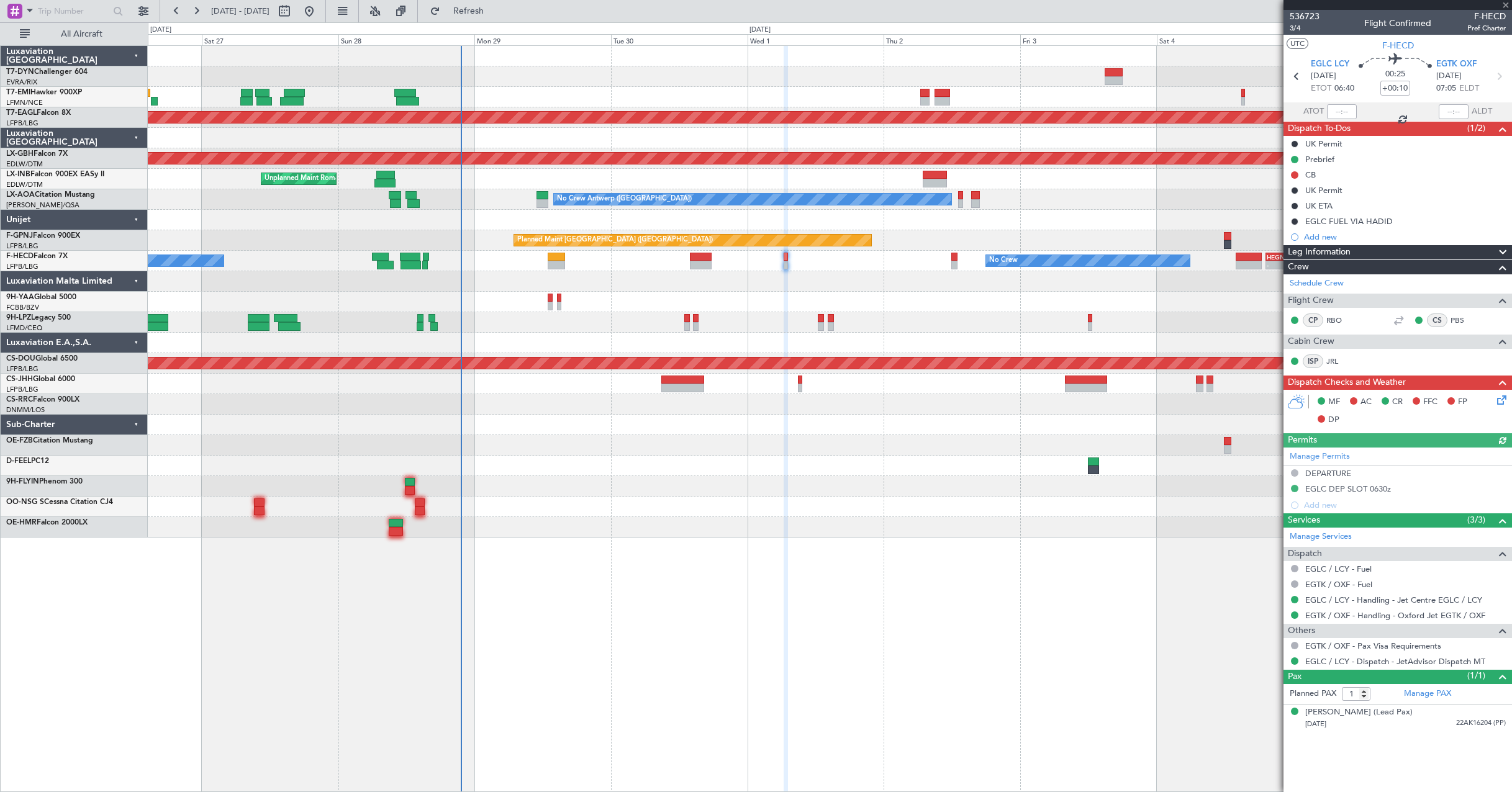
click at [1499, 403] on icon at bounding box center [1499, 398] width 10 height 10
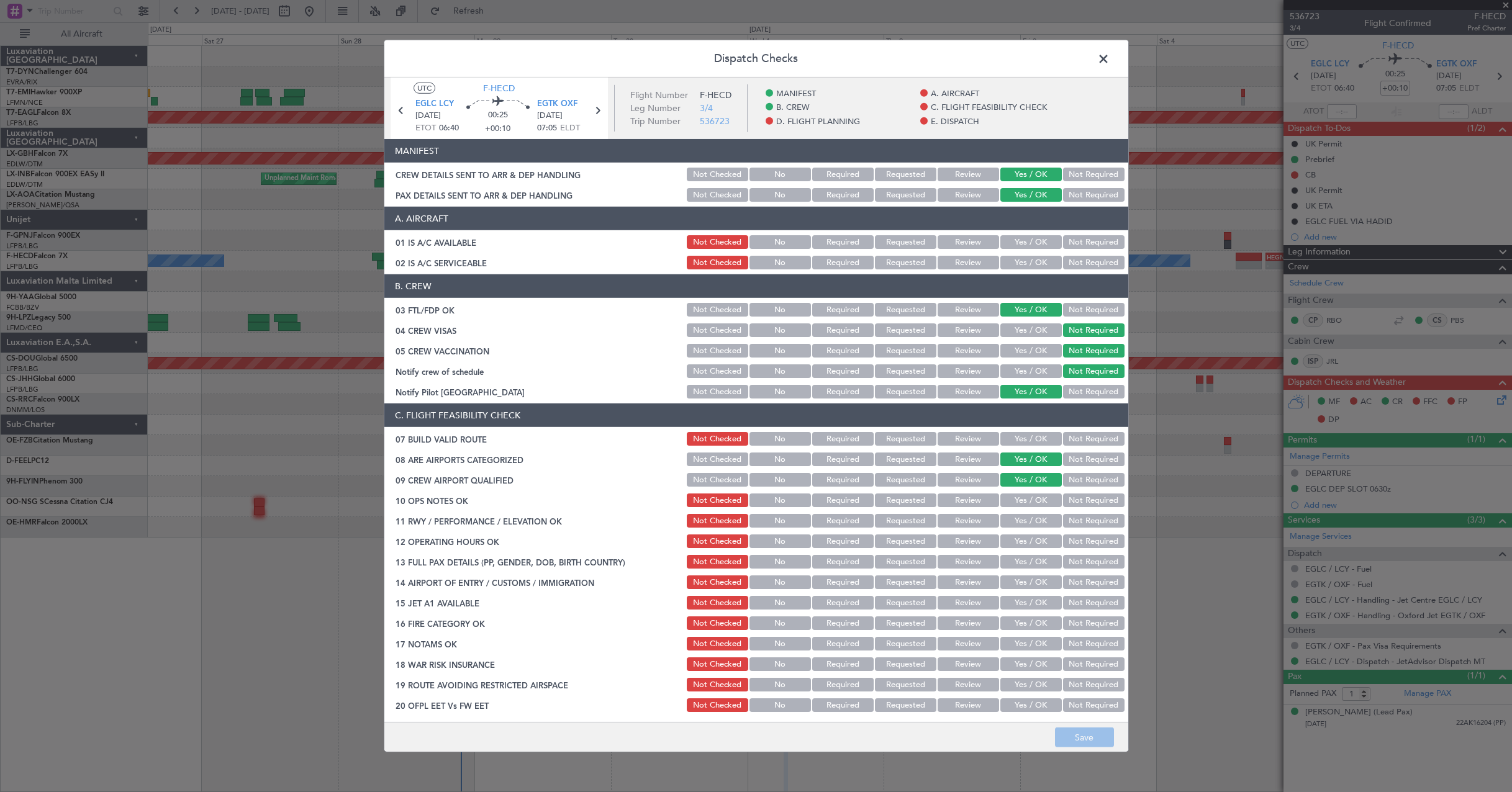
click at [1204, 67] on div "Dispatch Checks UTC F-HECD EGLC LCY [DATE] ETOT 06:40 00:25 +00:10 EGTK OXF [DA…" at bounding box center [756, 396] width 1512 height 792
click at [1110, 58] on span at bounding box center [1110, 62] width 0 height 25
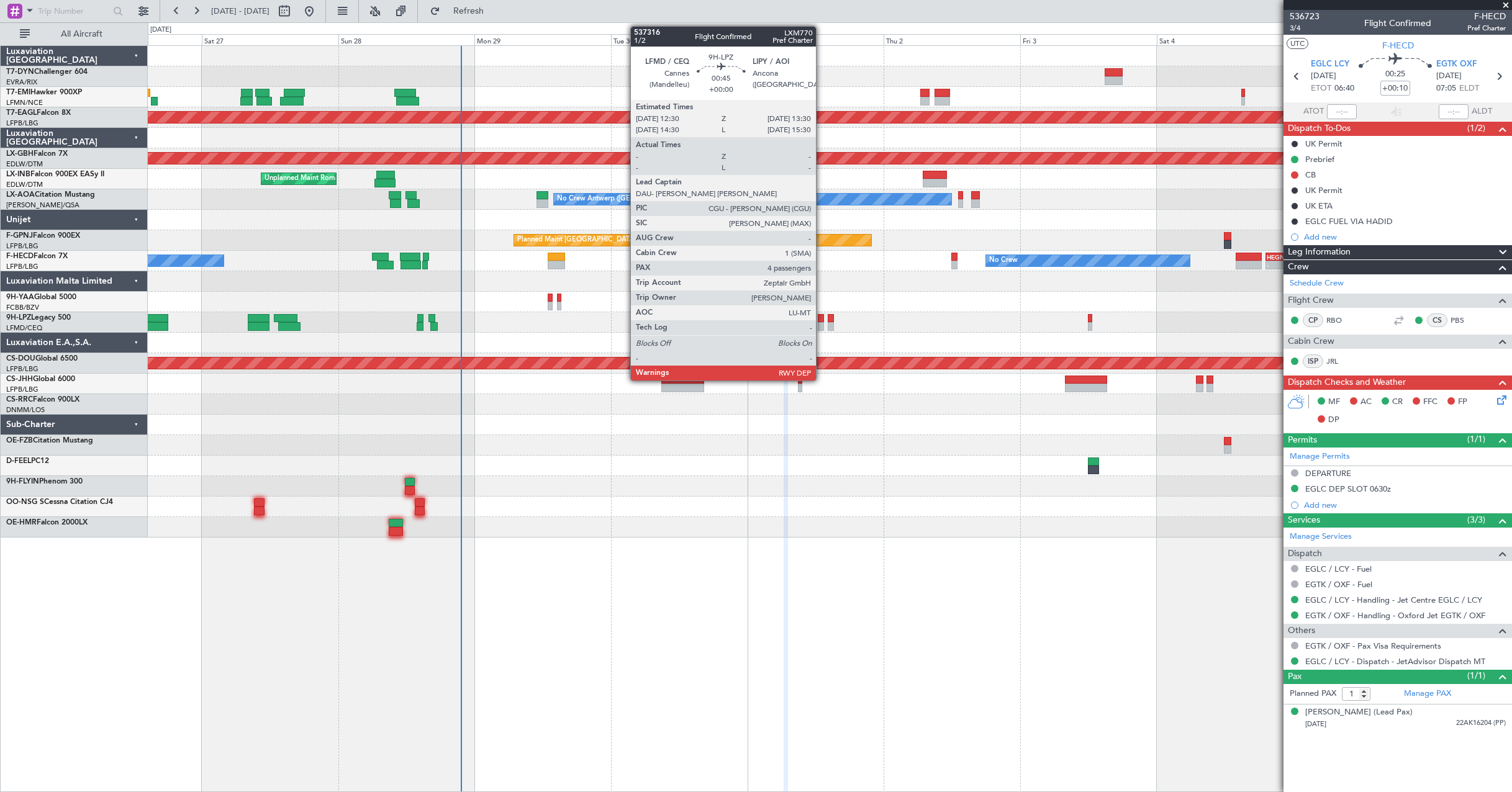
click at [822, 318] on div at bounding box center [820, 319] width 6 height 8
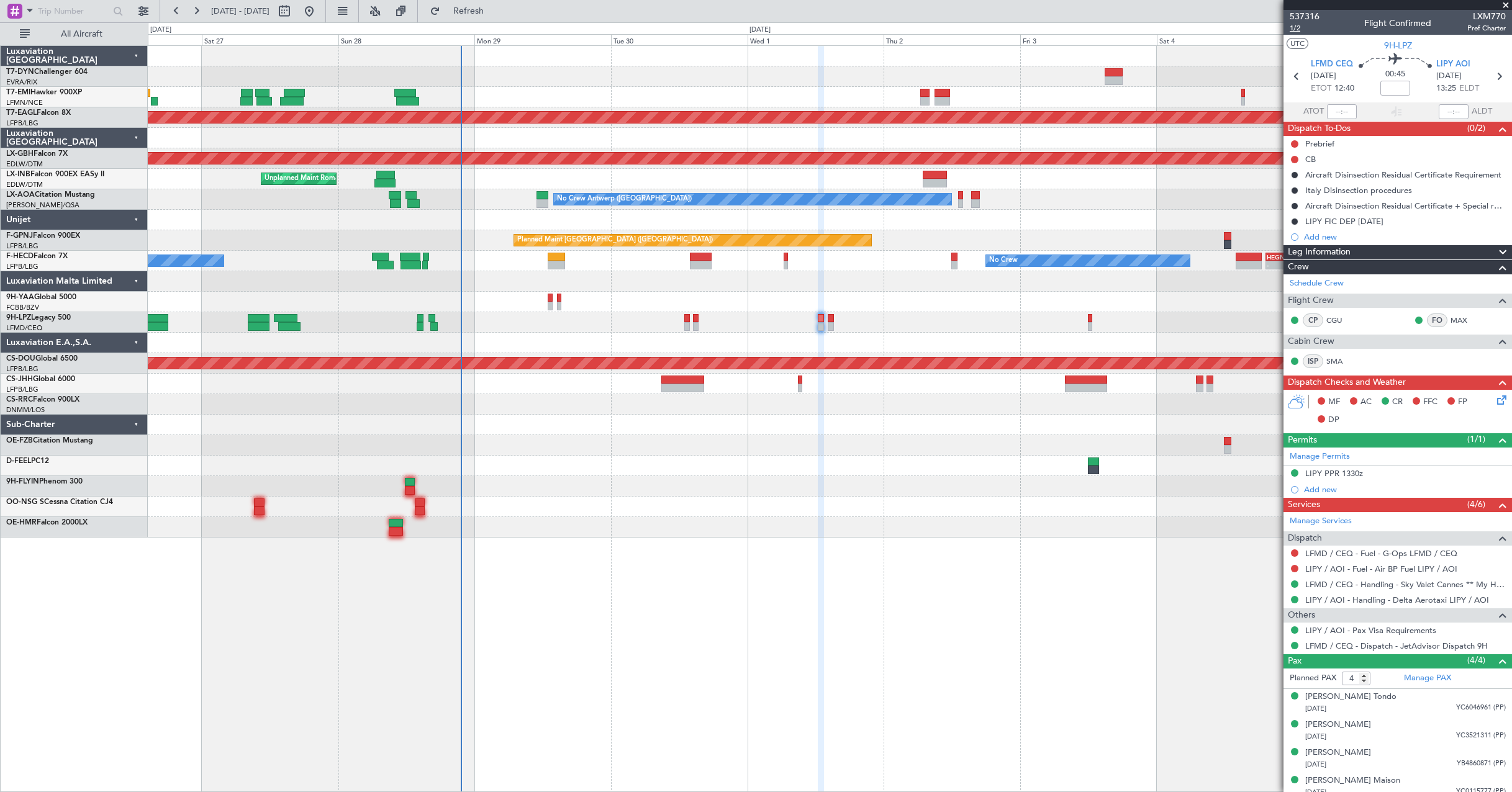
click at [1296, 31] on span "1/2" at bounding box center [1304, 28] width 30 height 11
click at [1297, 23] on span "1/2" at bounding box center [1304, 28] width 30 height 11
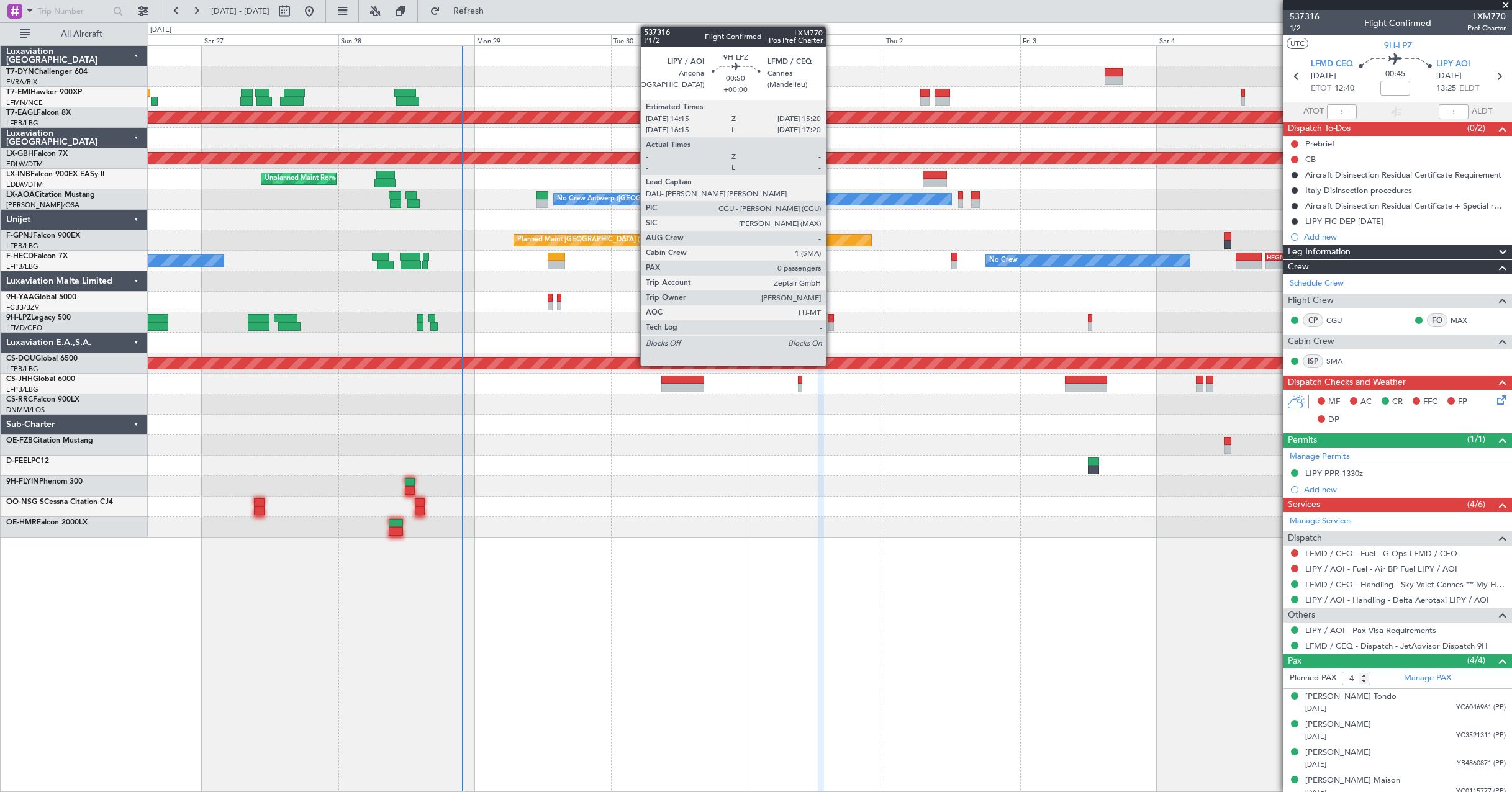
click at [832, 317] on div at bounding box center [830, 319] width 6 height 8
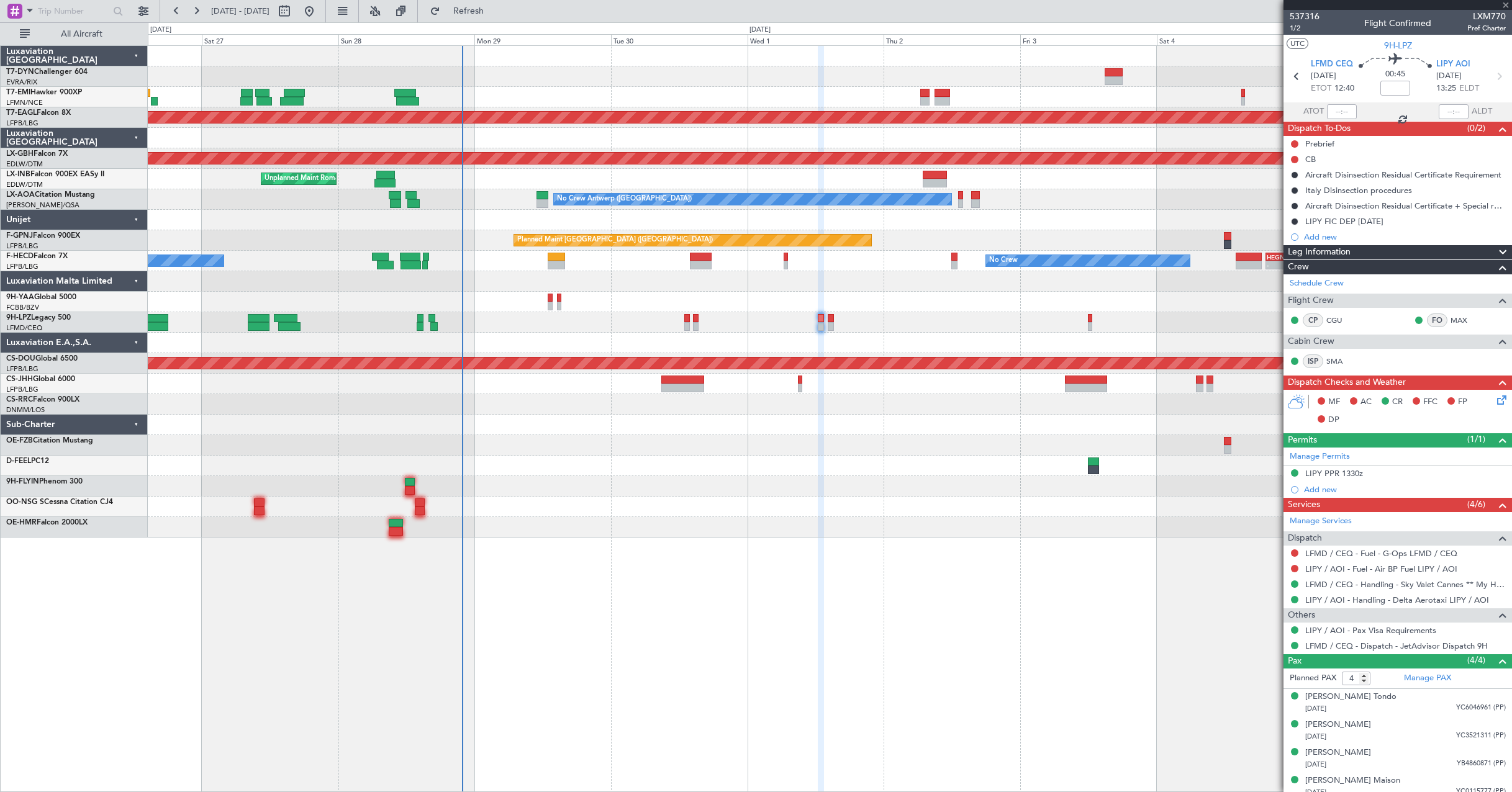
type input "0"
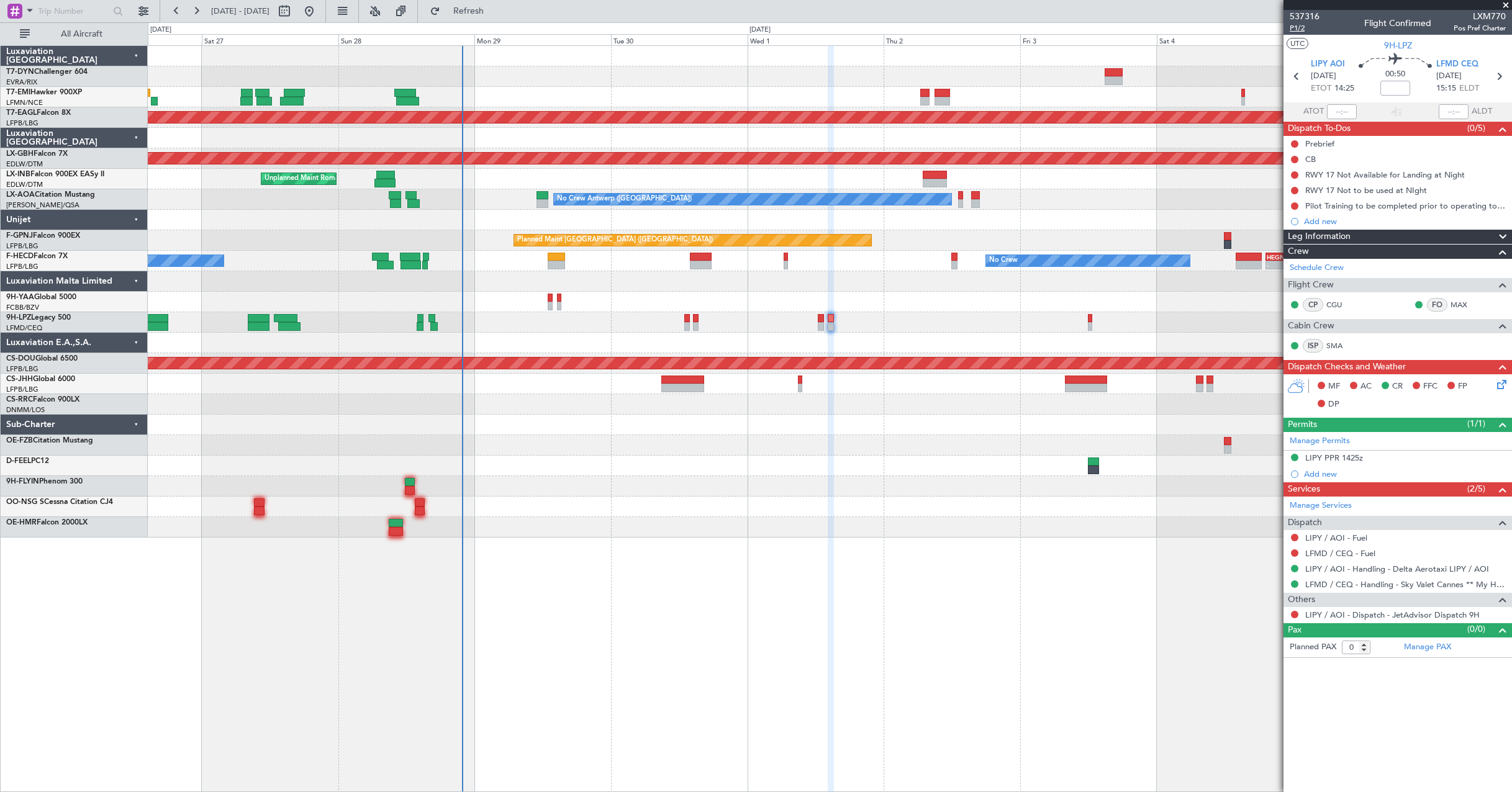
click at [1297, 27] on span "P1/2" at bounding box center [1304, 28] width 30 height 11
click at [1433, 572] on link "LIPY / AOI - Handling - Delta Aerotaxi LIPY / AOI" at bounding box center [1397, 569] width 184 height 11
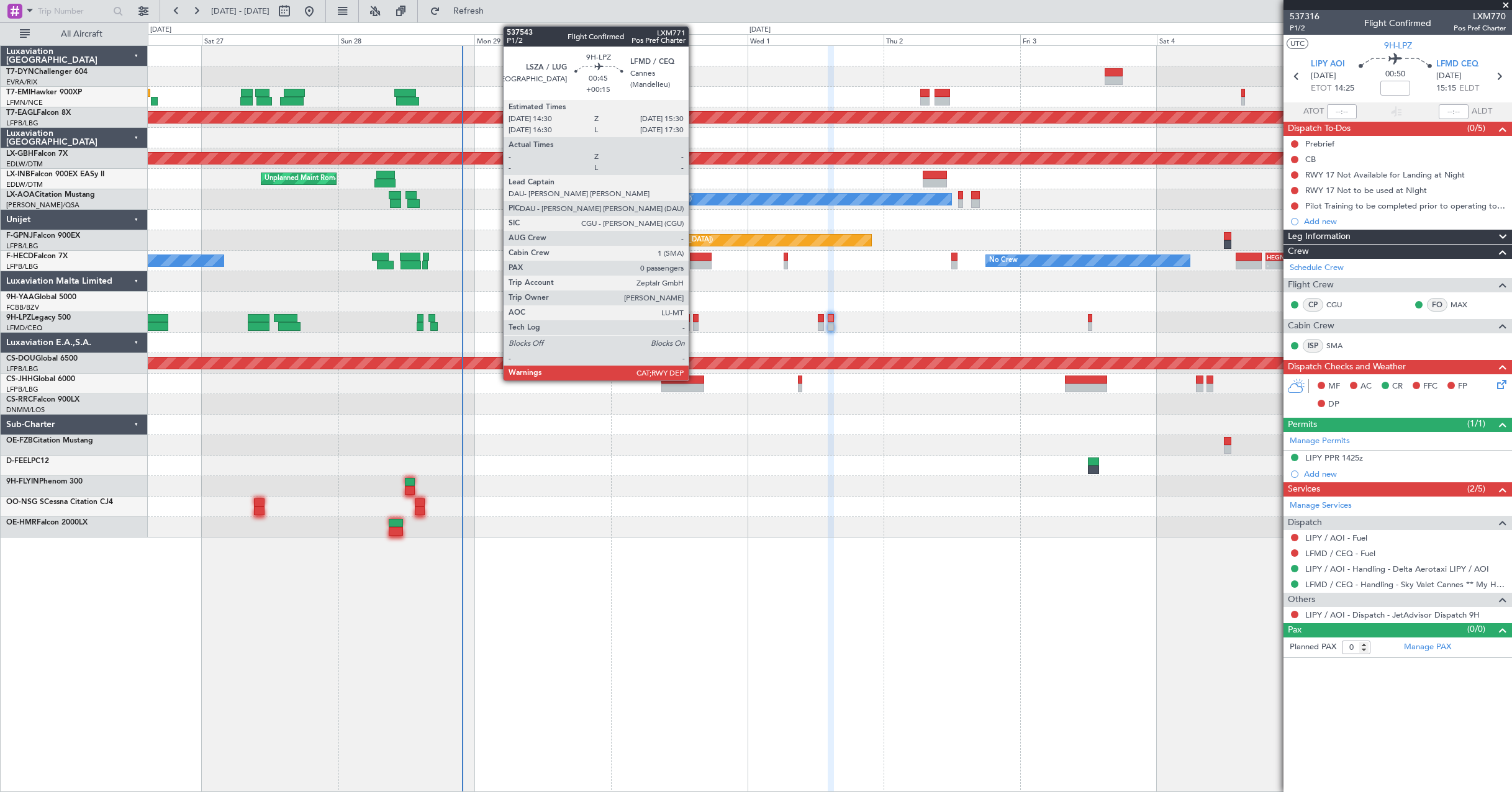
click at [694, 320] on div at bounding box center [695, 319] width 6 height 8
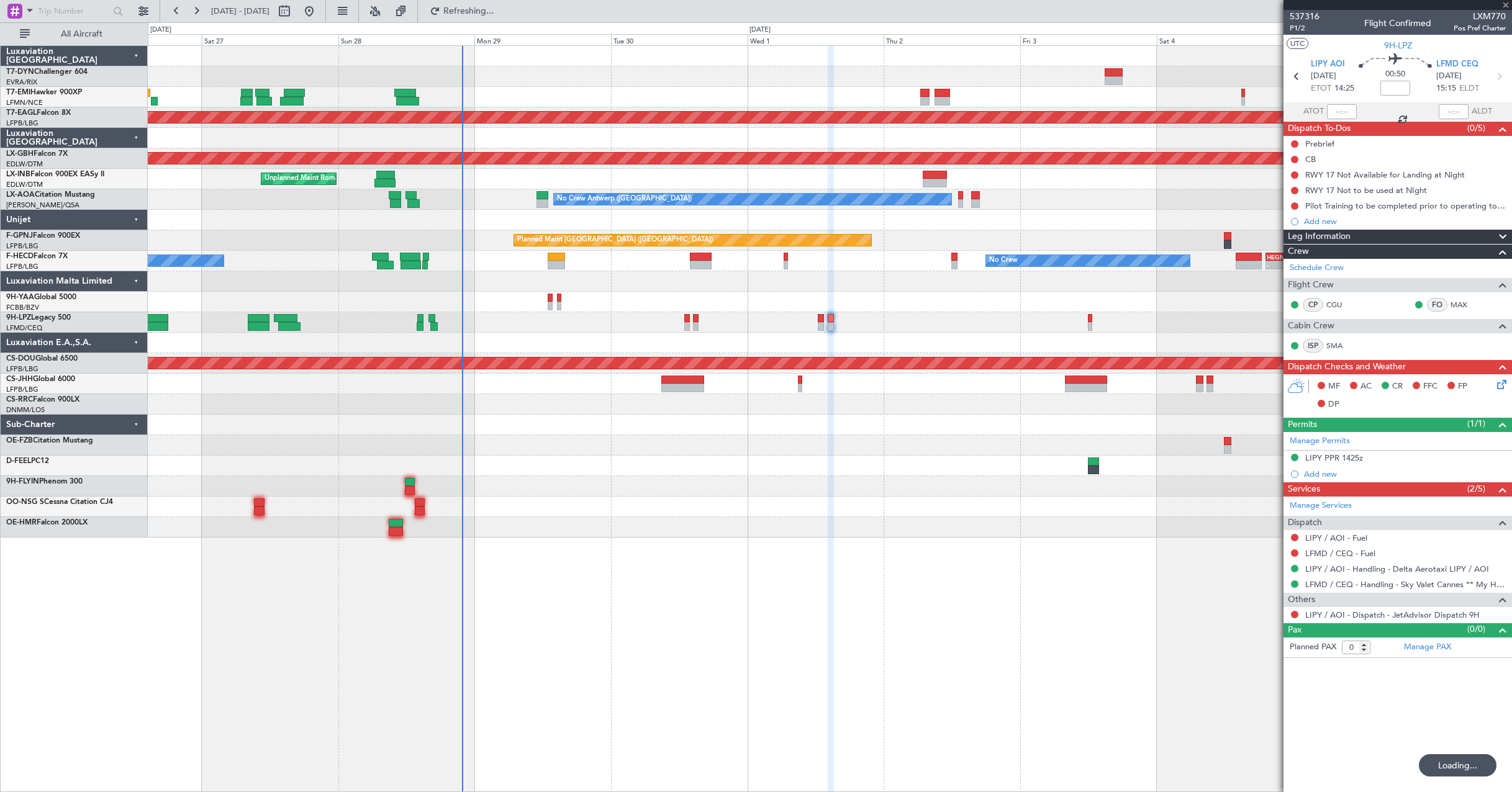
type input "+00:15"
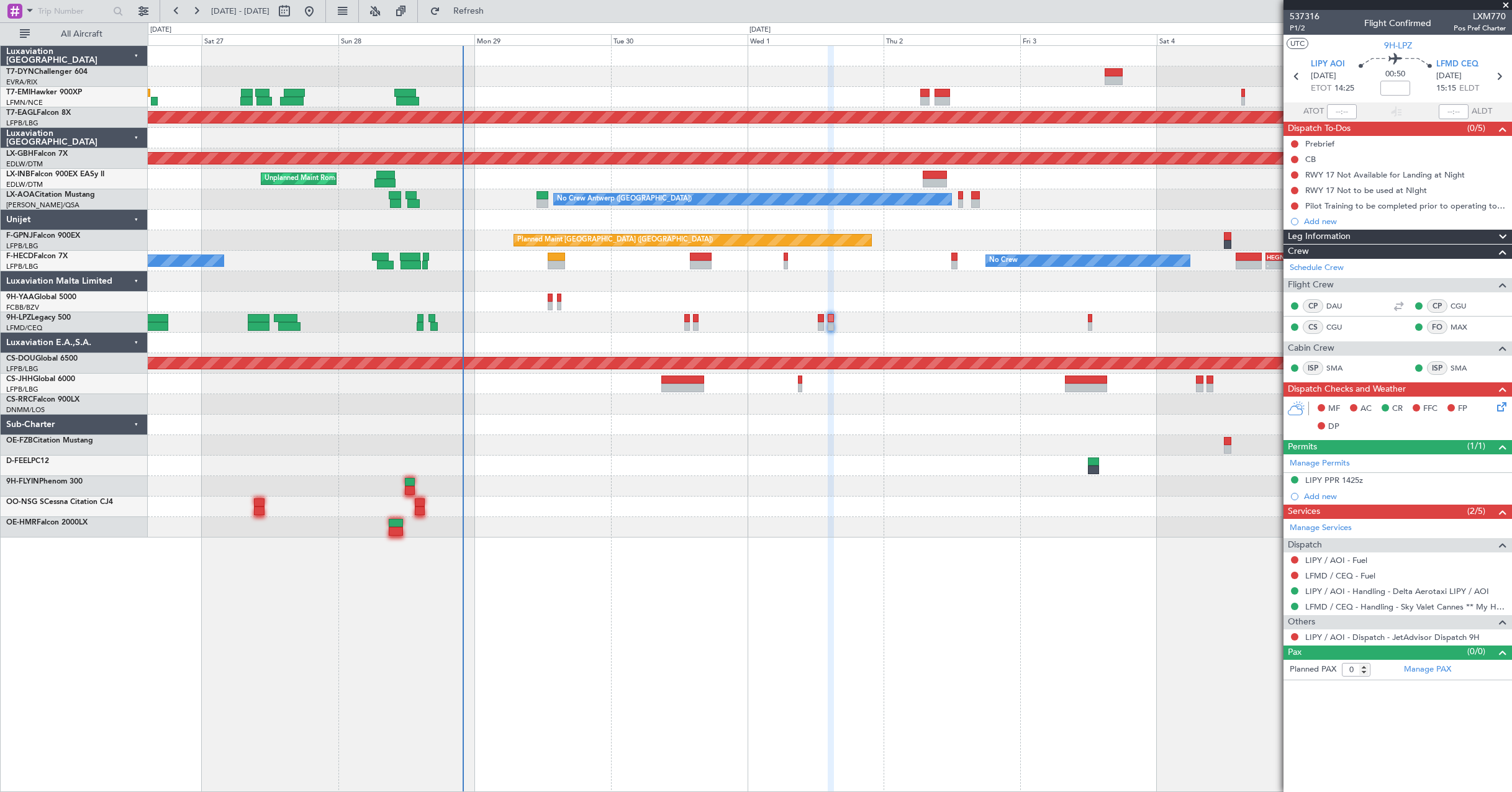
click at [1504, 408] on icon at bounding box center [1499, 405] width 10 height 10
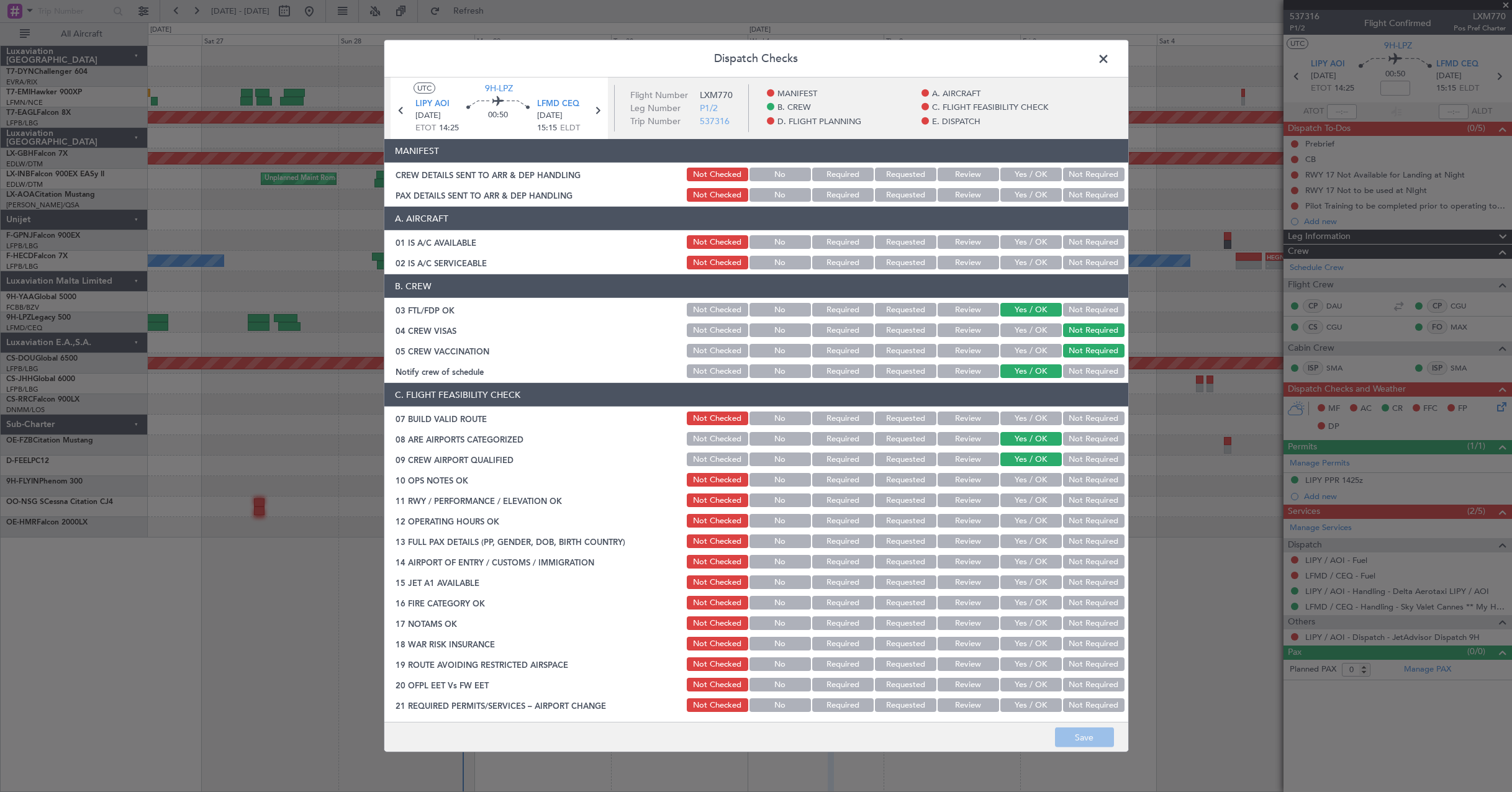
click at [1014, 172] on button "Yes / OK" at bounding box center [1031, 174] width 61 height 13
click at [1013, 192] on button "Yes / OK" at bounding box center [1031, 195] width 61 height 13
click at [1083, 731] on button "Save" at bounding box center [1084, 738] width 59 height 20
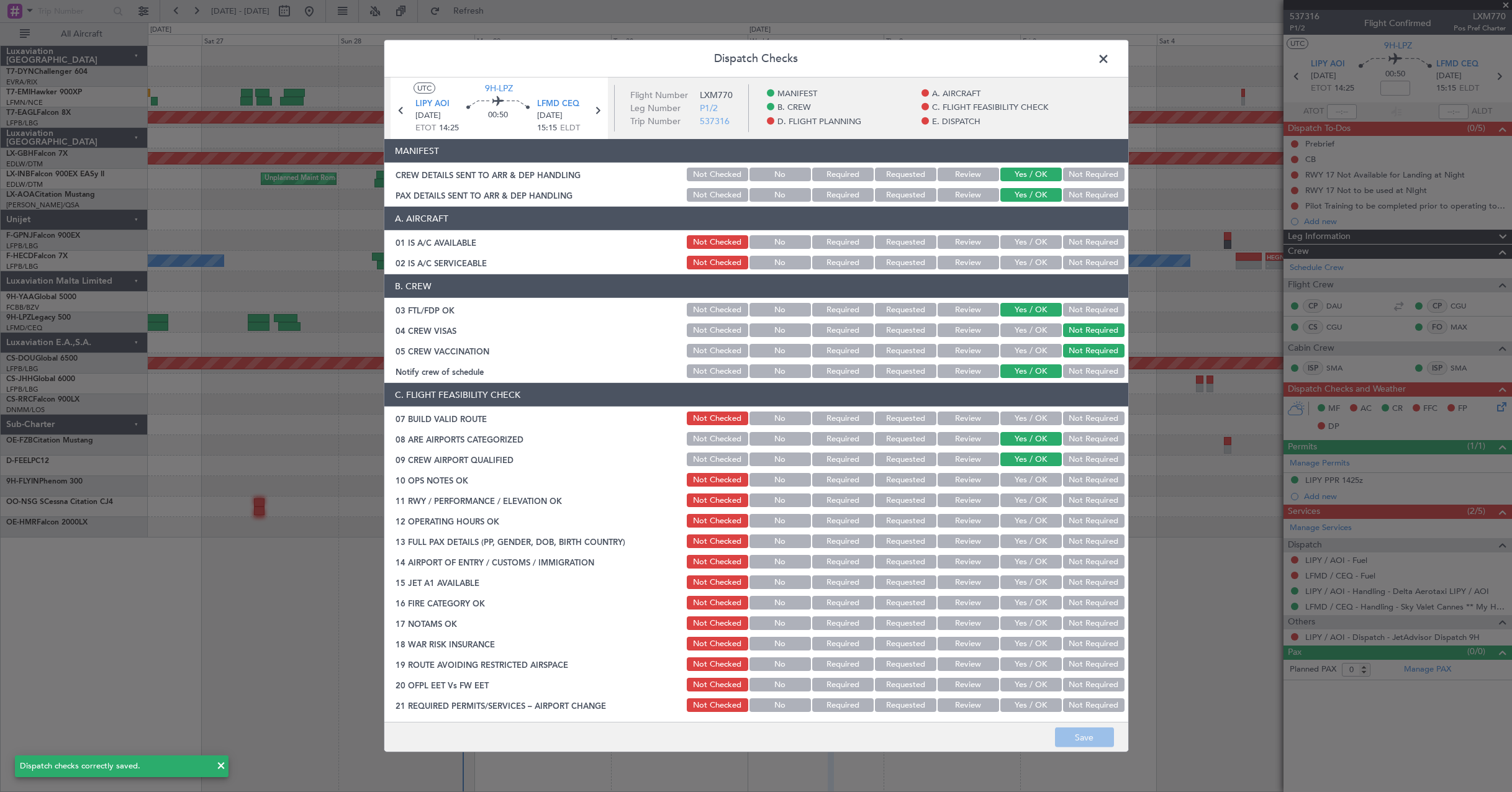
click at [1110, 59] on span at bounding box center [1110, 62] width 0 height 25
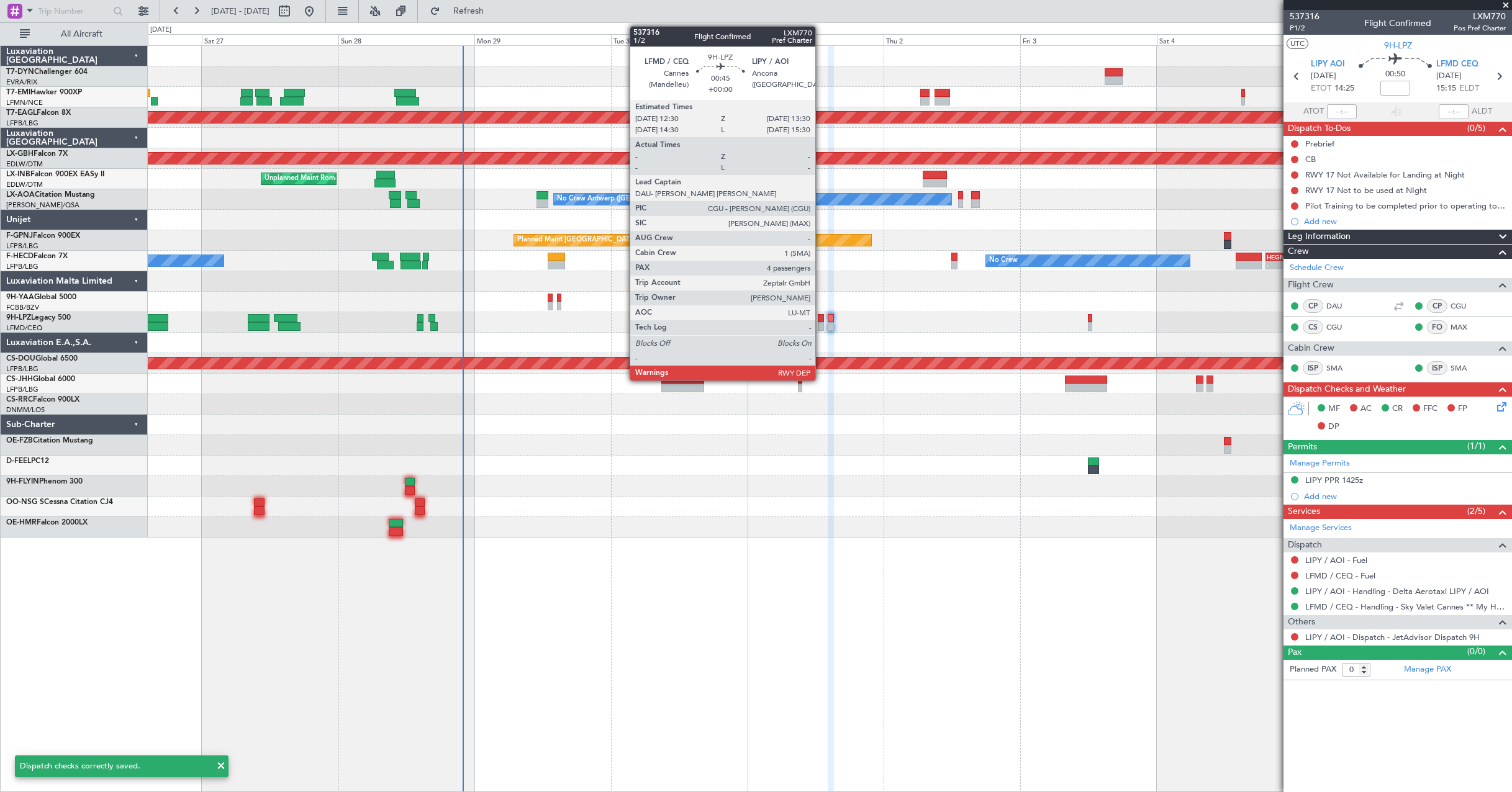
click at [821, 319] on div at bounding box center [820, 319] width 6 height 8
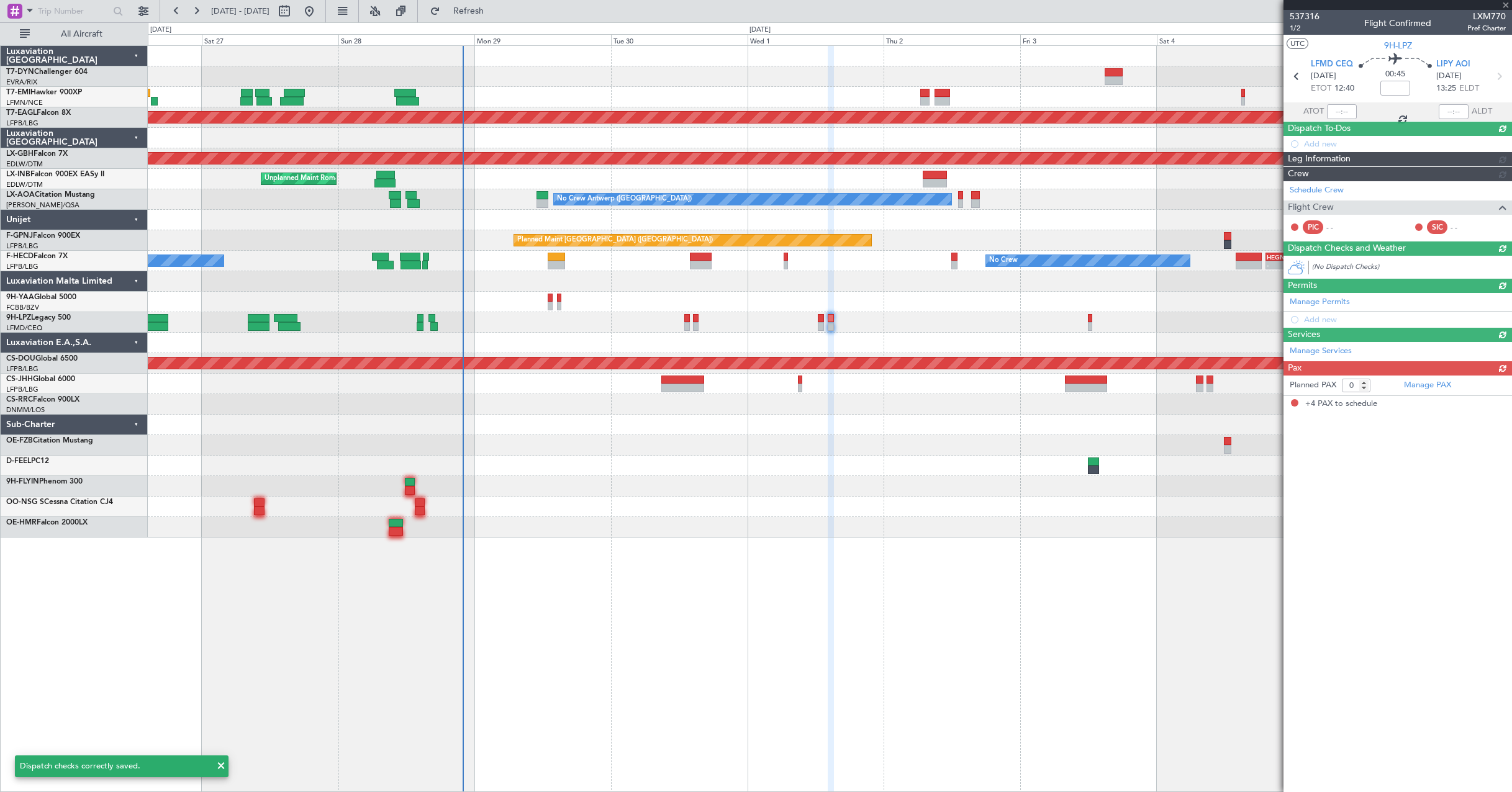
type input "4"
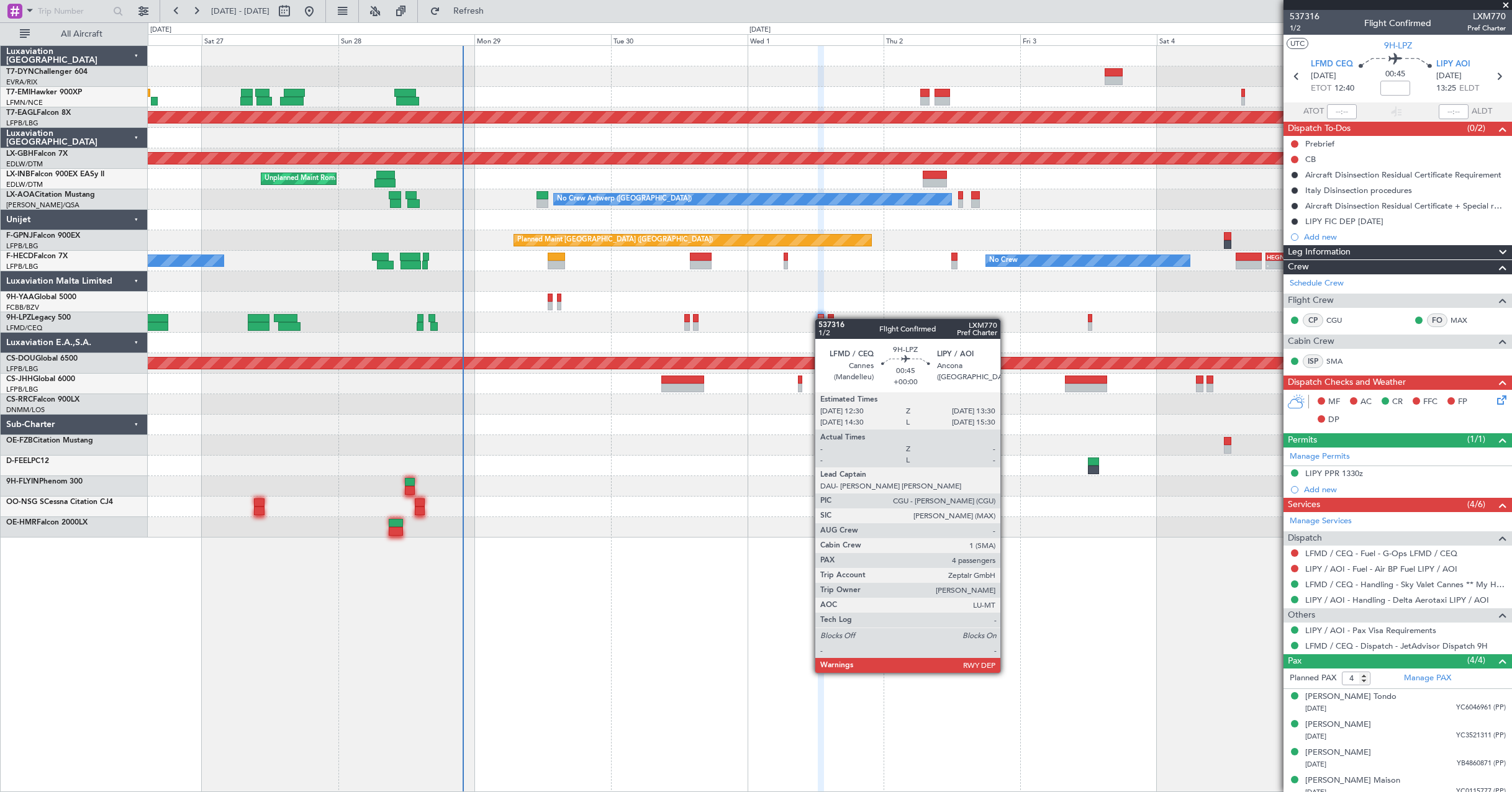
drag, startPoint x: 821, startPoint y: 319, endPoint x: 1497, endPoint y: 401, distance: 681.0
click at [1497, 401] on icon at bounding box center [1499, 398] width 10 height 10
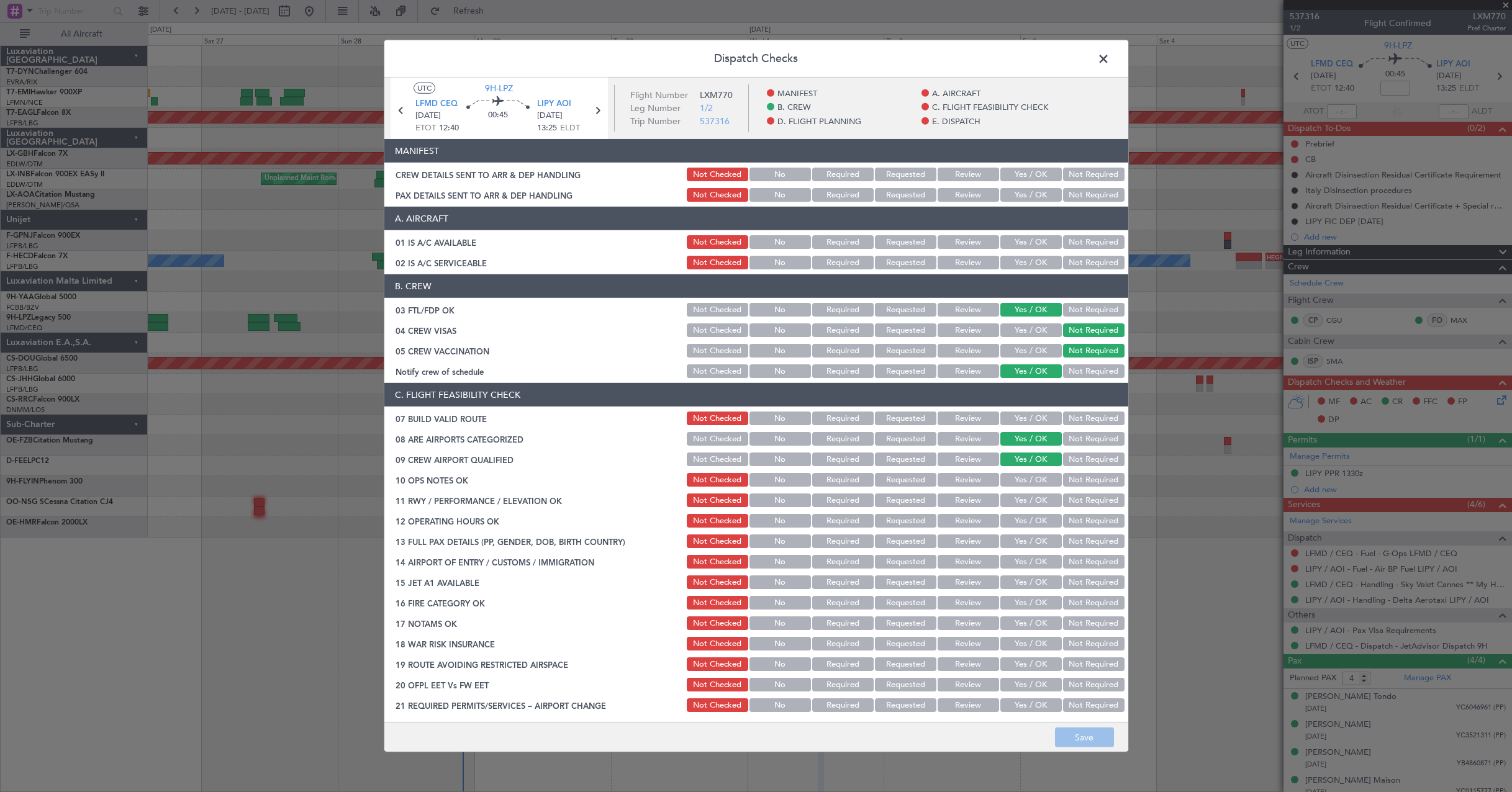
click at [1027, 174] on button "Yes / OK" at bounding box center [1031, 174] width 61 height 13
click at [1025, 201] on button "Yes / OK" at bounding box center [1031, 195] width 61 height 13
click at [1088, 738] on button "Save" at bounding box center [1084, 738] width 59 height 20
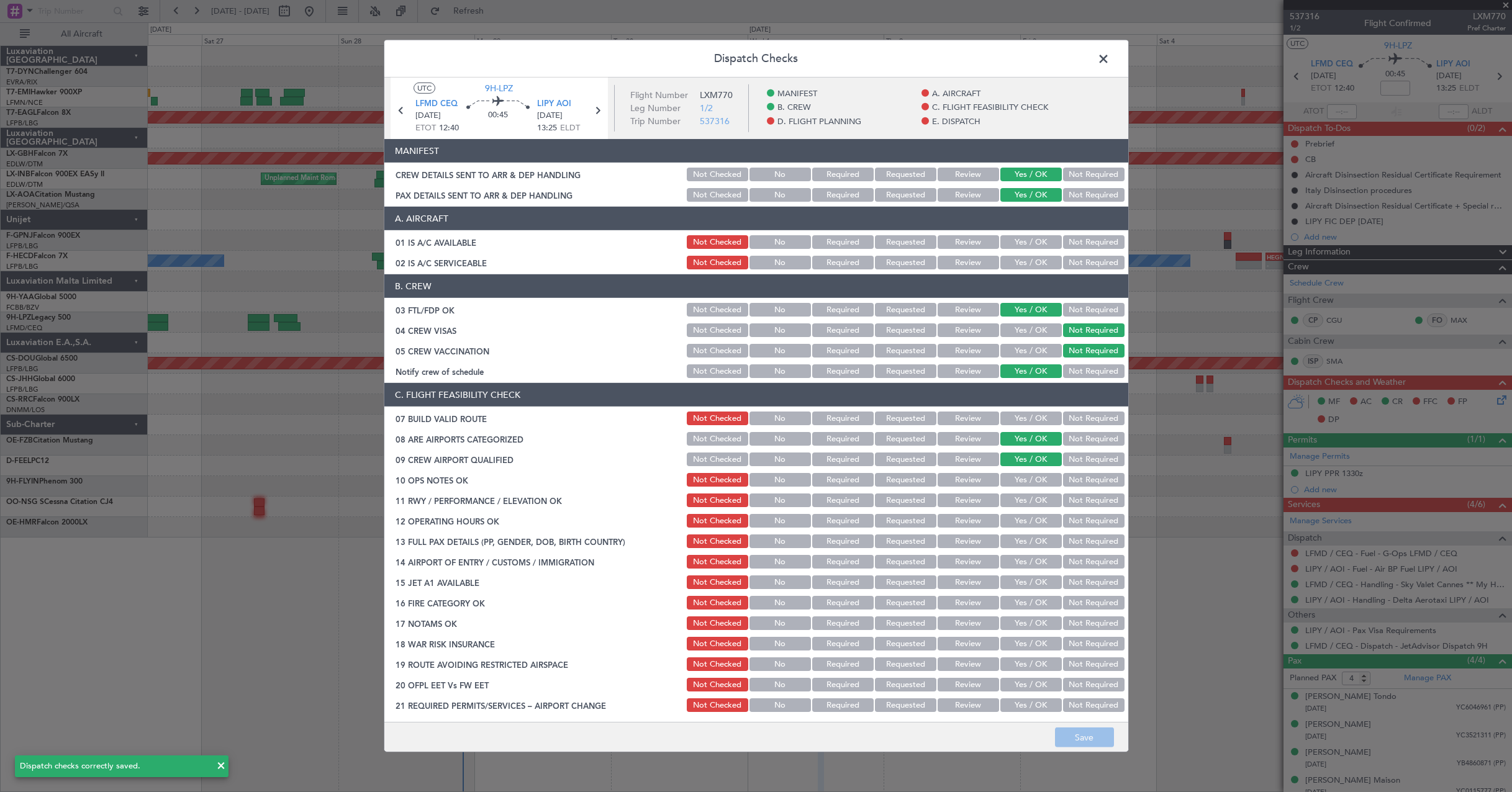
click at [1110, 60] on span at bounding box center [1110, 62] width 0 height 25
